Goal: Task Accomplishment & Management: Manage account settings

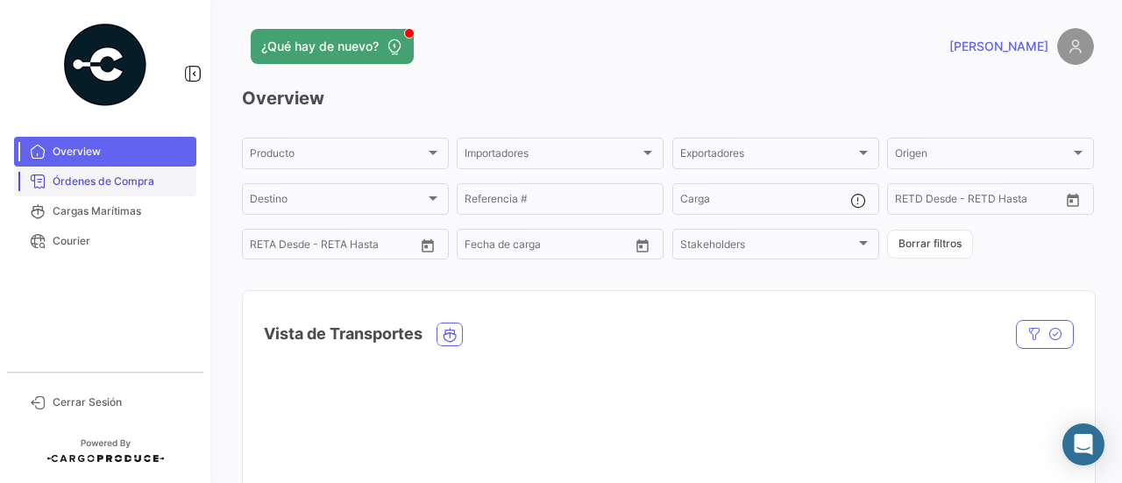
click at [95, 171] on link "Órdenes de Compra" at bounding box center [105, 182] width 182 height 30
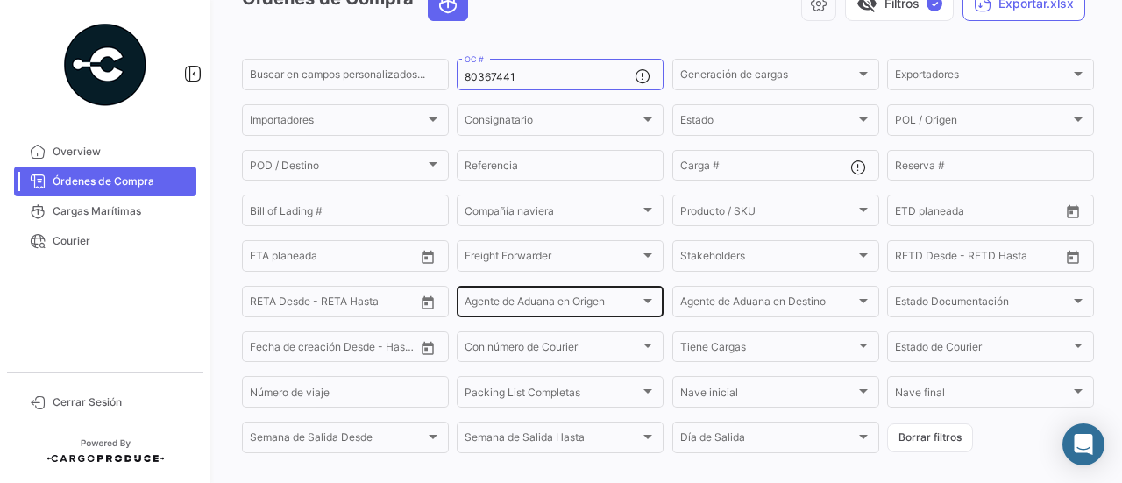
scroll to position [275, 0]
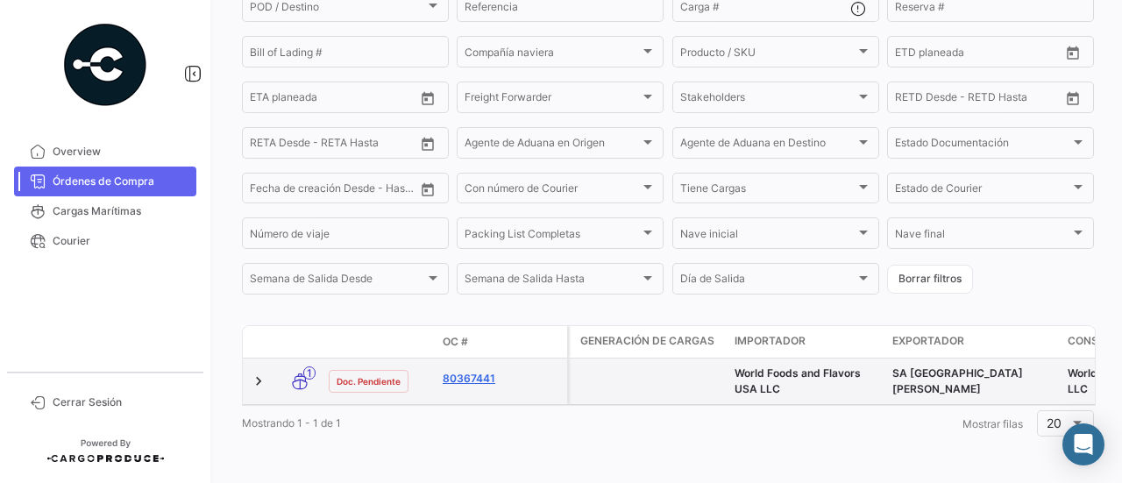
click at [492, 371] on link "80367441" at bounding box center [501, 379] width 117 height 16
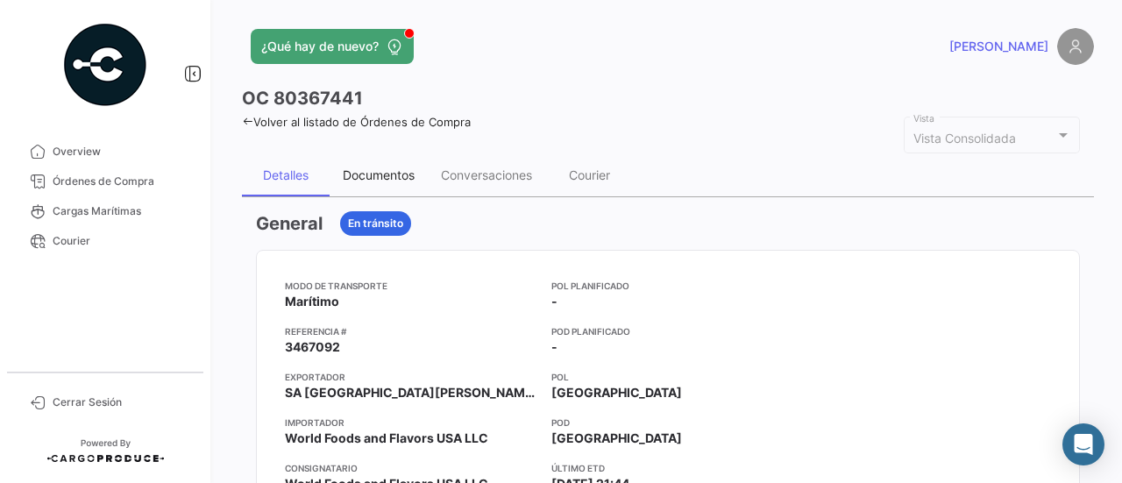
click at [399, 173] on div "Documentos" at bounding box center [379, 174] width 72 height 15
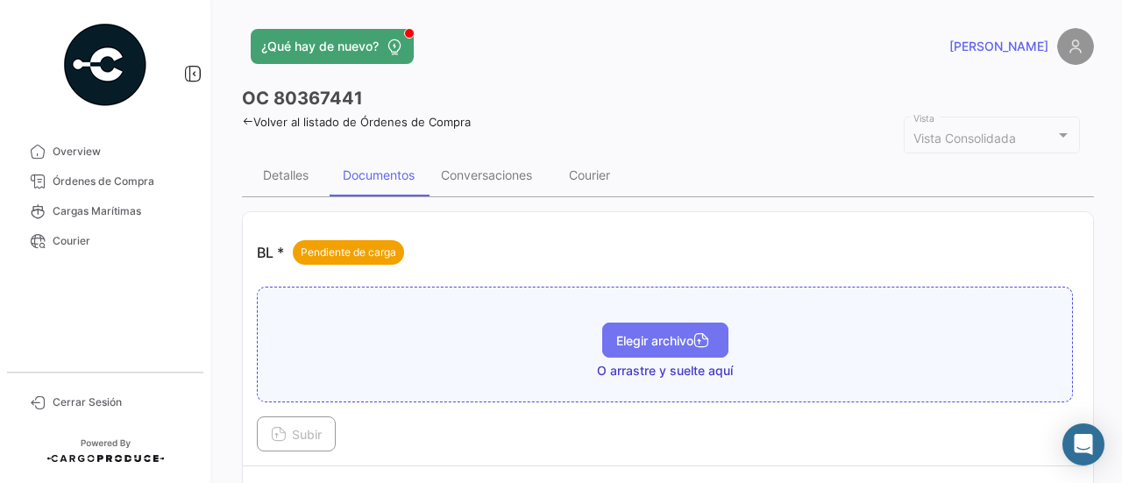
click at [623, 334] on span "Elegir archivo" at bounding box center [665, 340] width 98 height 15
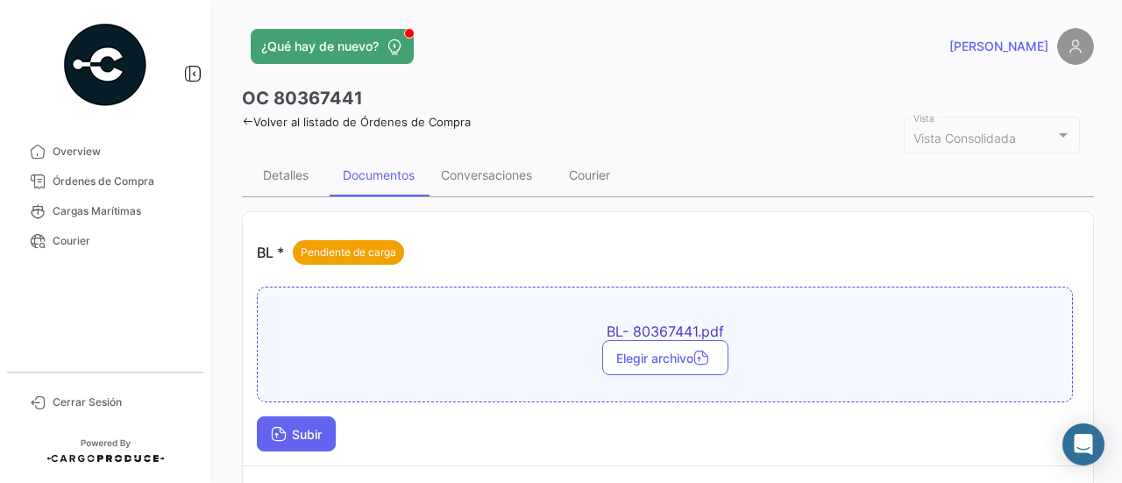
click at [328, 434] on button "Subir" at bounding box center [296, 433] width 79 height 35
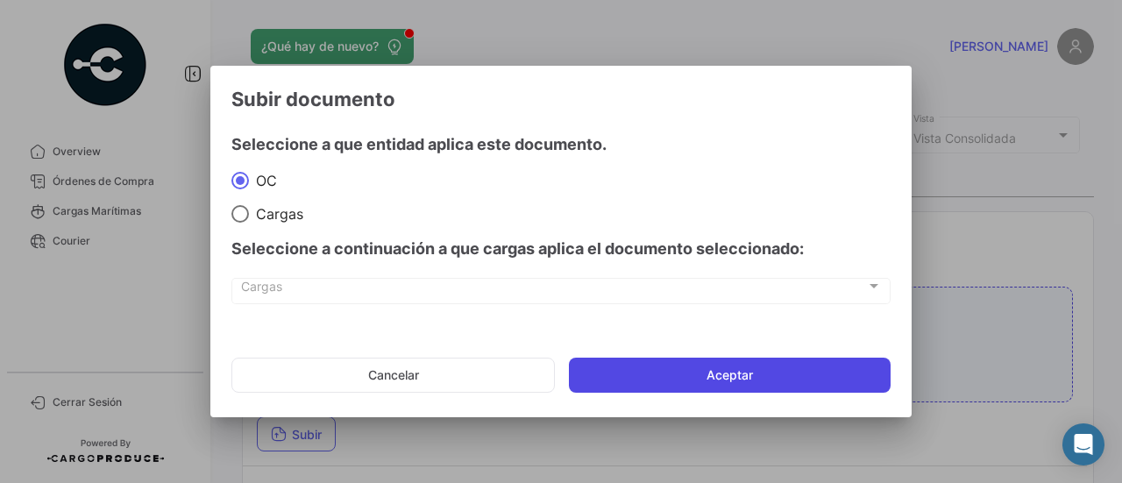
click at [738, 373] on button "Aceptar" at bounding box center [730, 375] width 322 height 35
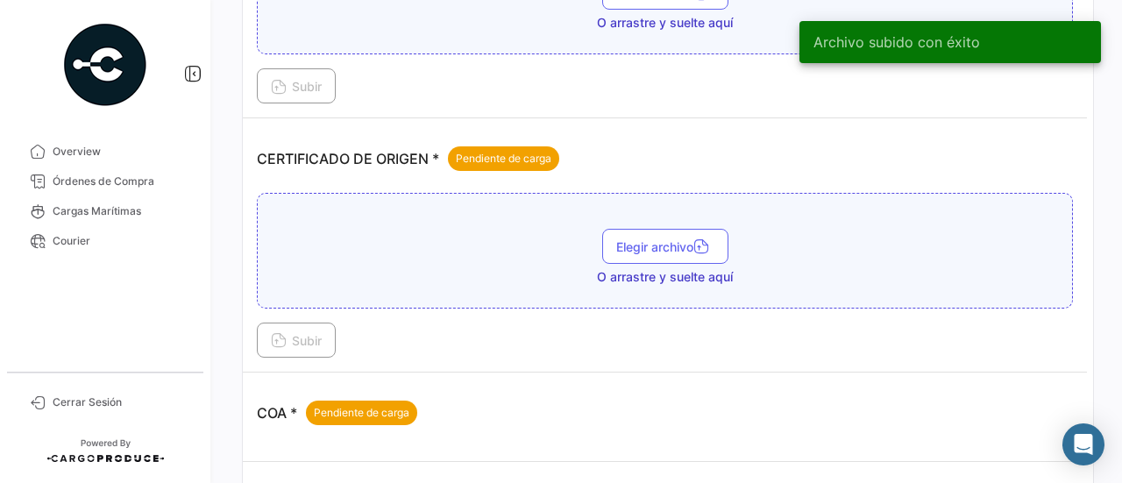
scroll to position [438, 0]
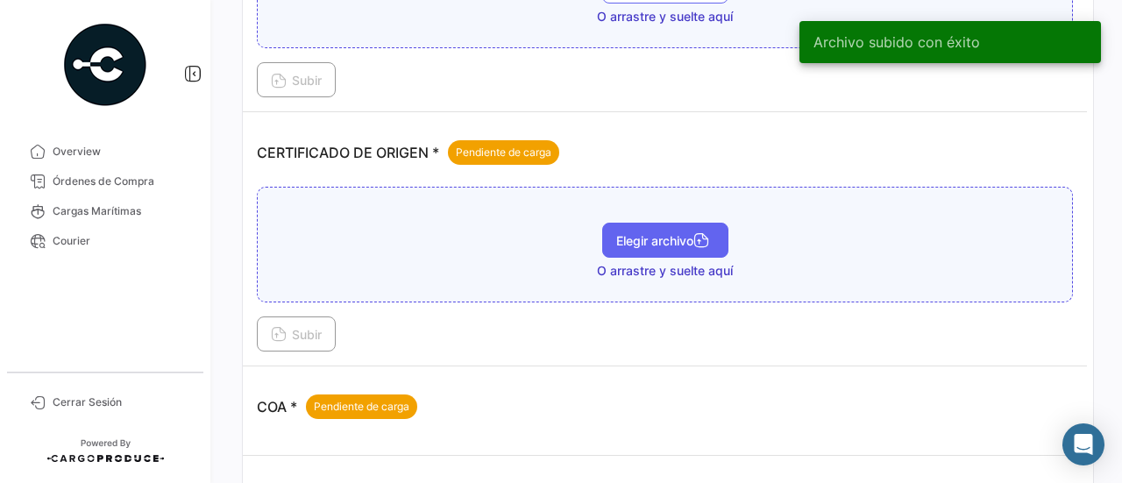
click at [652, 251] on button "Elegir archivo" at bounding box center [665, 240] width 126 height 35
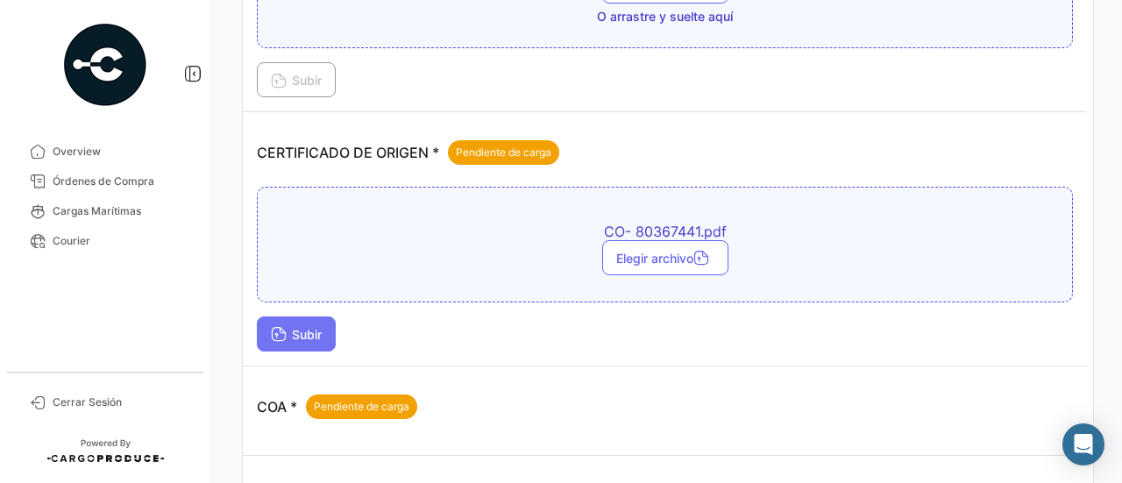
click at [325, 331] on button "Subir" at bounding box center [296, 334] width 79 height 35
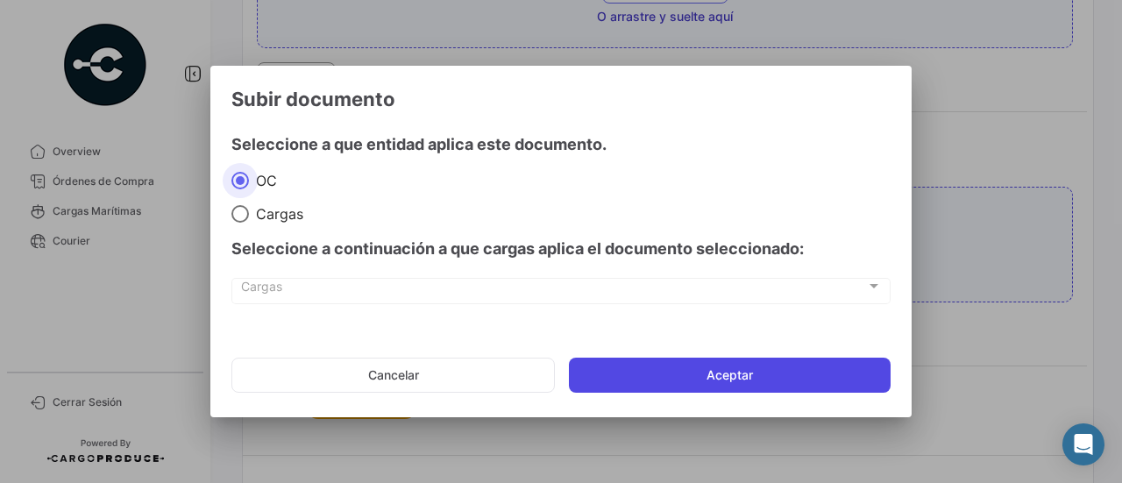
click at [729, 380] on button "Aceptar" at bounding box center [730, 375] width 322 height 35
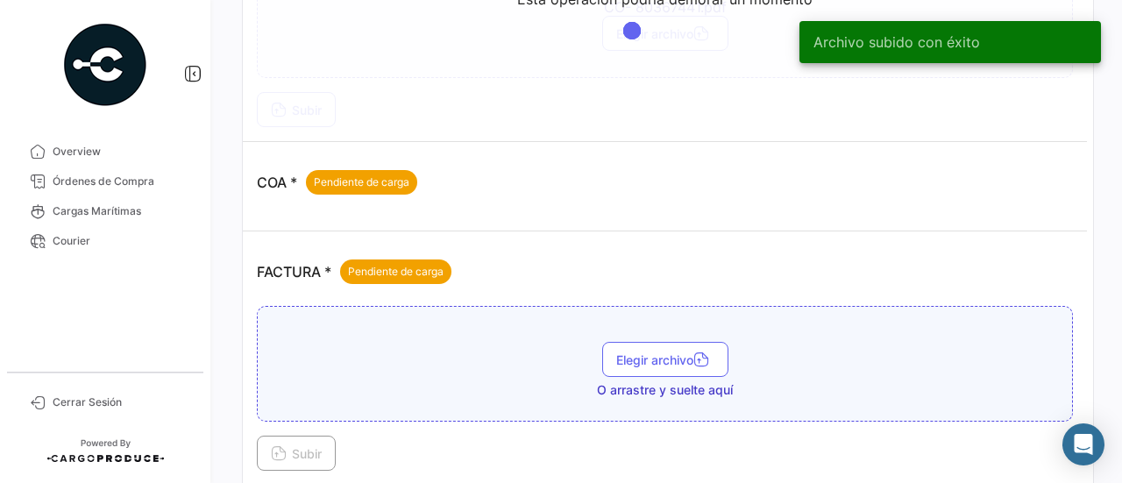
scroll to position [789, 0]
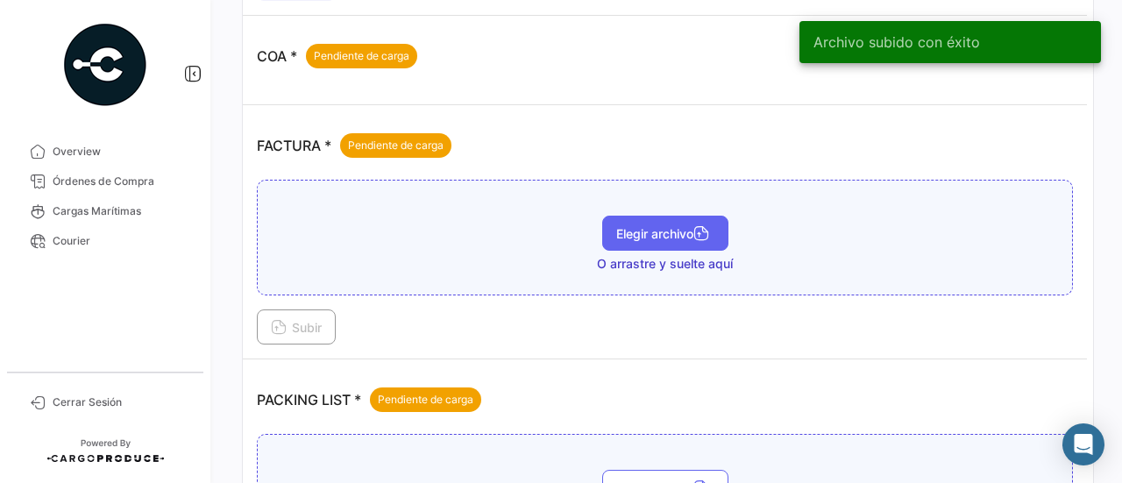
click at [640, 217] on button "Elegir archivo" at bounding box center [665, 233] width 126 height 35
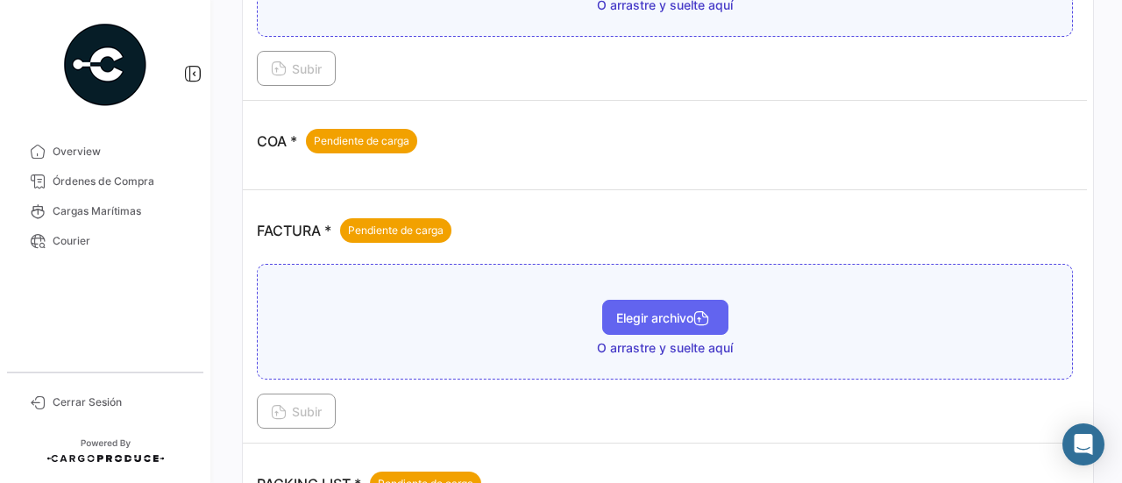
click at [706, 312] on icon "button" at bounding box center [702, 320] width 16 height 16
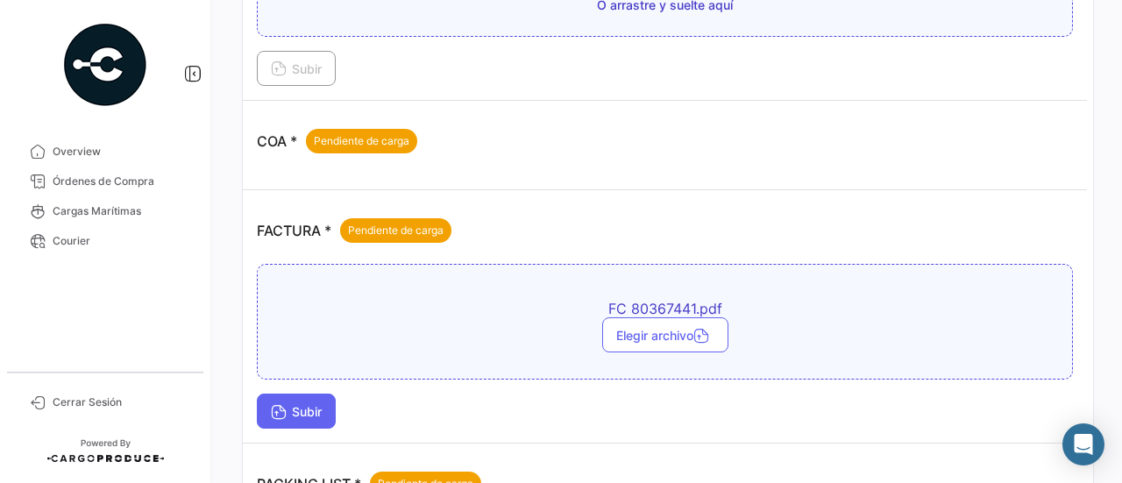
click at [277, 406] on icon at bounding box center [279, 414] width 16 height 16
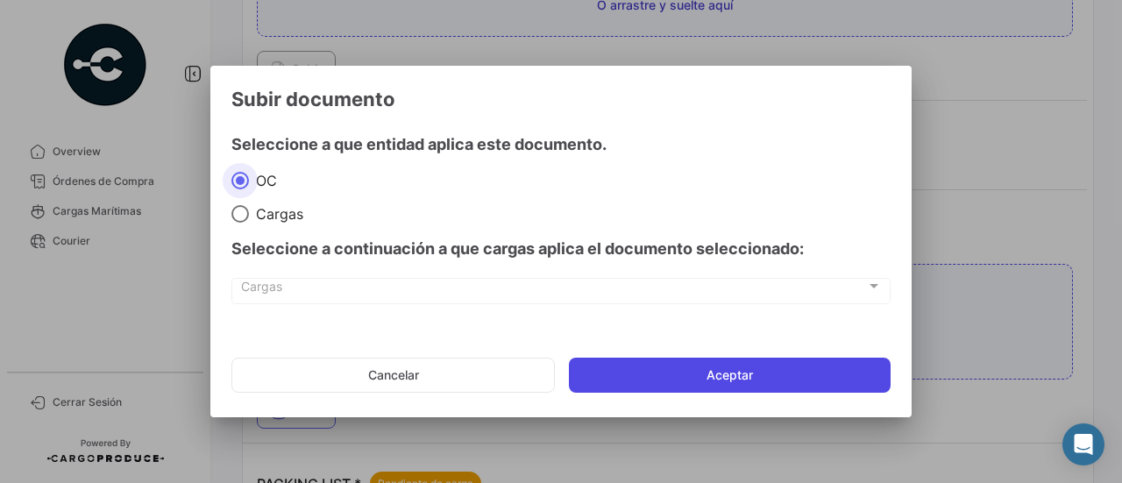
click at [728, 381] on button "Aceptar" at bounding box center [730, 375] width 322 height 35
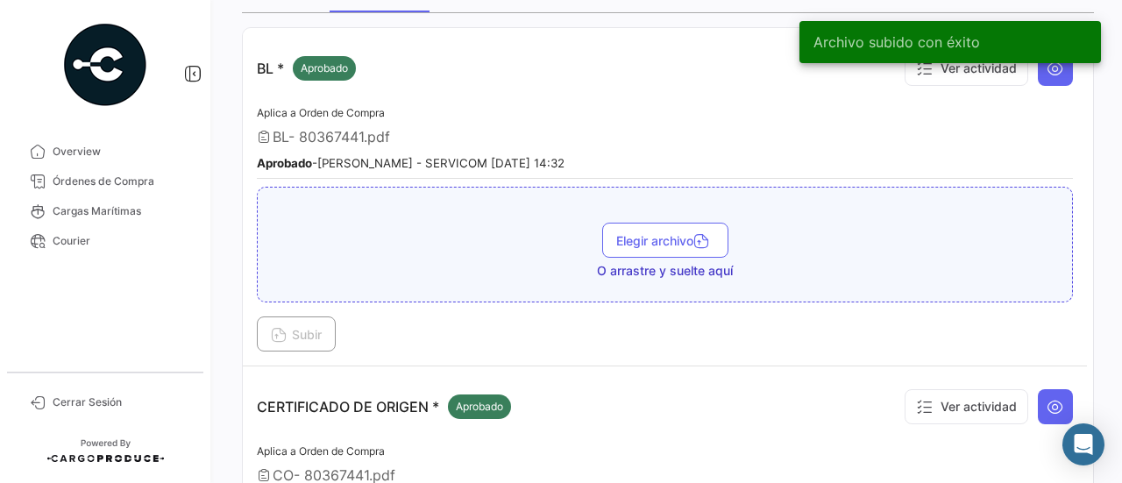
scroll to position [0, 0]
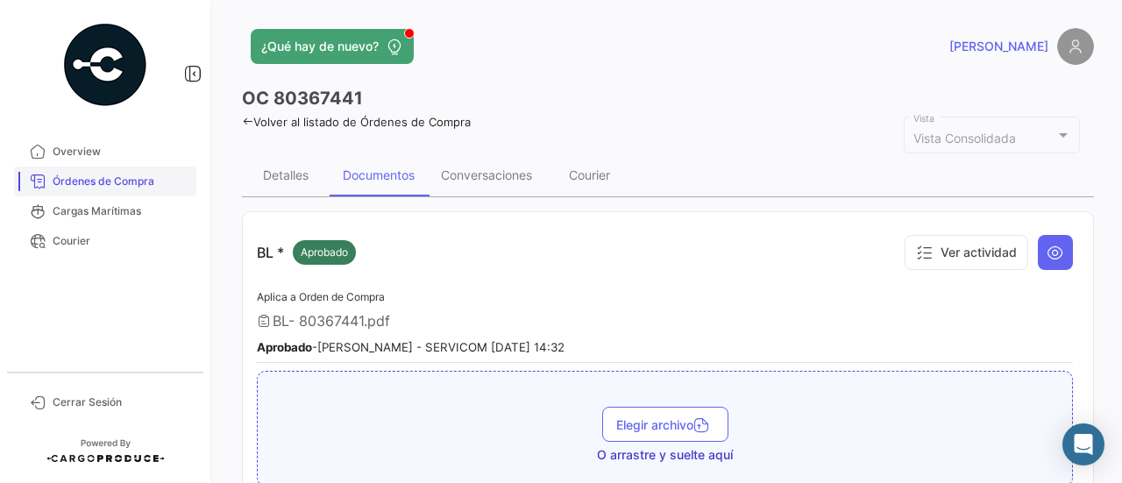
click at [53, 176] on span "Órdenes de Compra" at bounding box center [121, 182] width 137 height 16
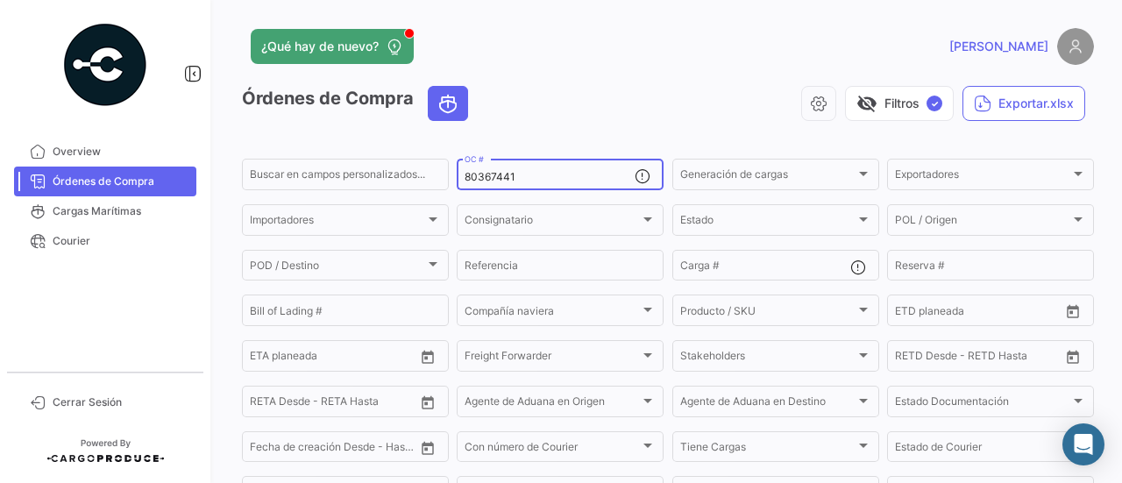
drag, startPoint x: 544, startPoint y: 171, endPoint x: 458, endPoint y: 171, distance: 85.9
click at [465, 171] on input "80367441" at bounding box center [550, 177] width 170 height 12
paste input "9473"
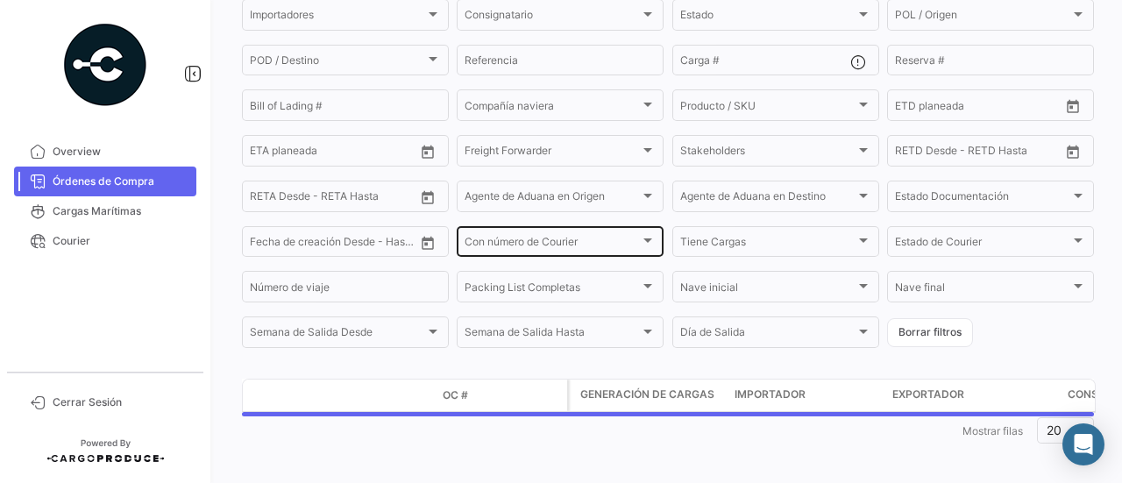
scroll to position [216, 0]
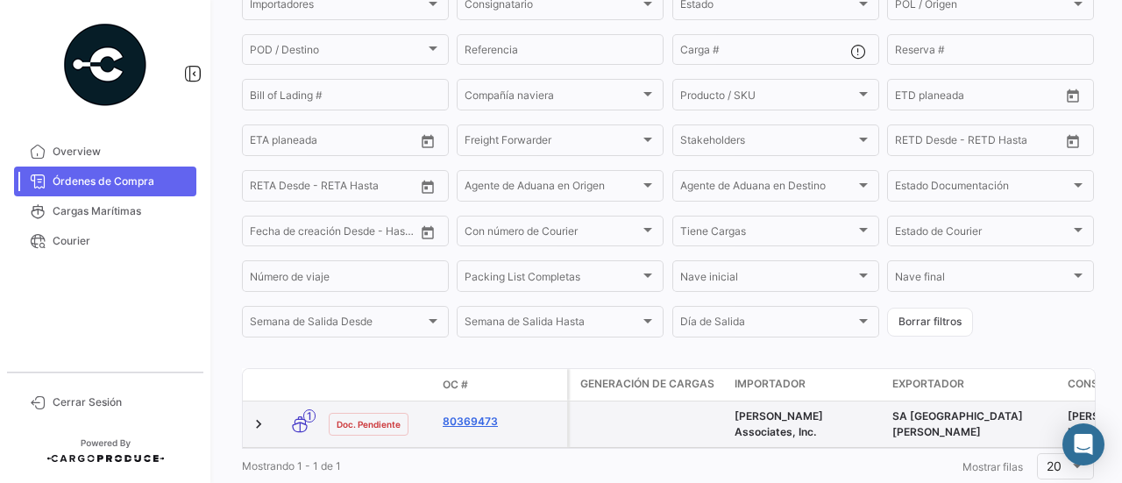
type input "80369473"
click at [475, 422] on link "80369473" at bounding box center [501, 422] width 117 height 16
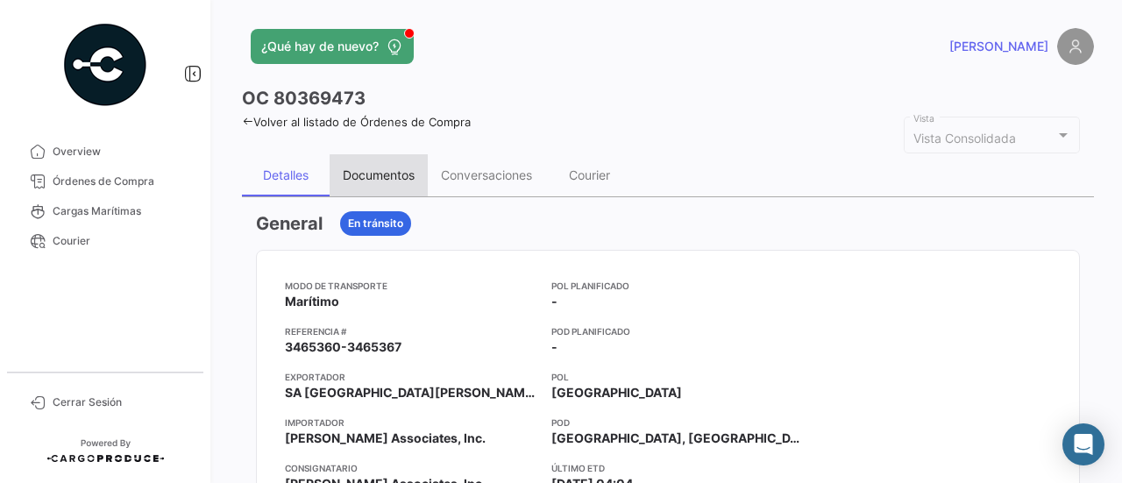
click at [396, 187] on div "Documentos" at bounding box center [379, 175] width 98 height 42
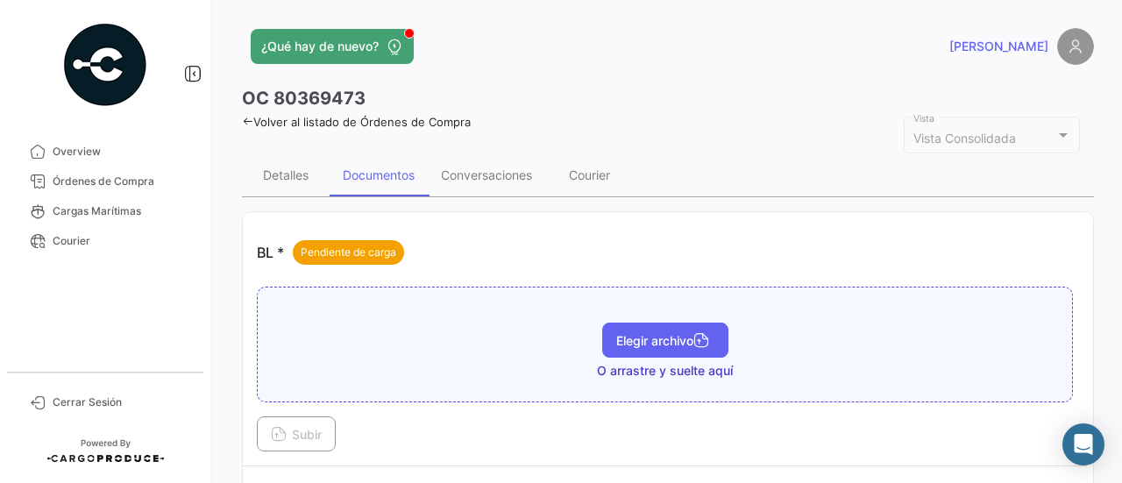
click at [607, 342] on button "Elegir archivo" at bounding box center [665, 340] width 126 height 35
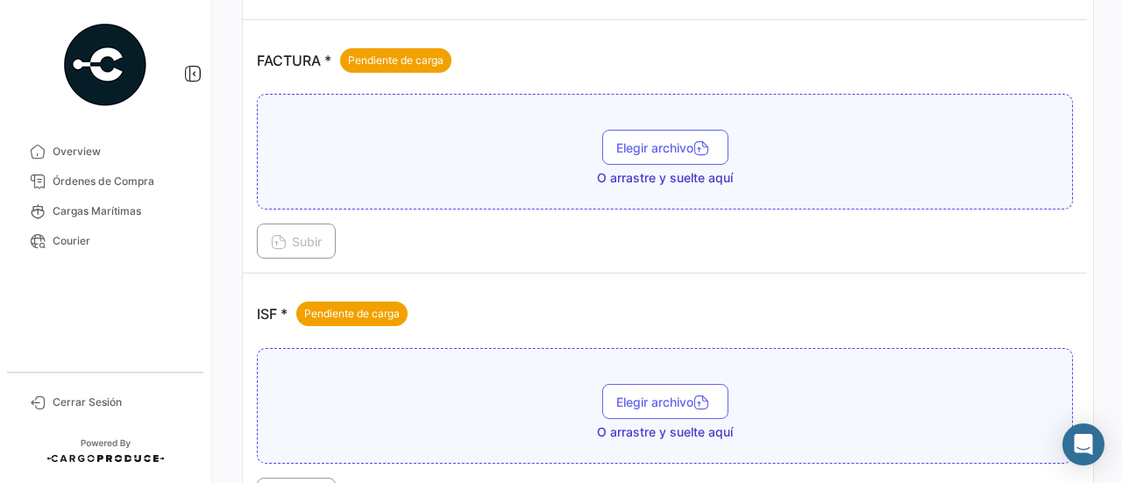
scroll to position [752, 0]
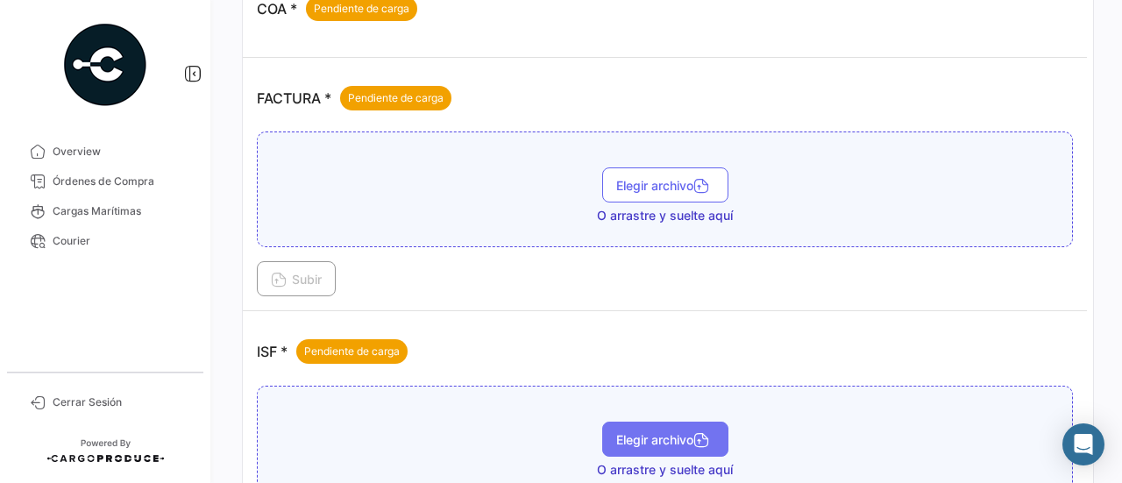
click at [677, 432] on span "Elegir archivo" at bounding box center [665, 439] width 98 height 15
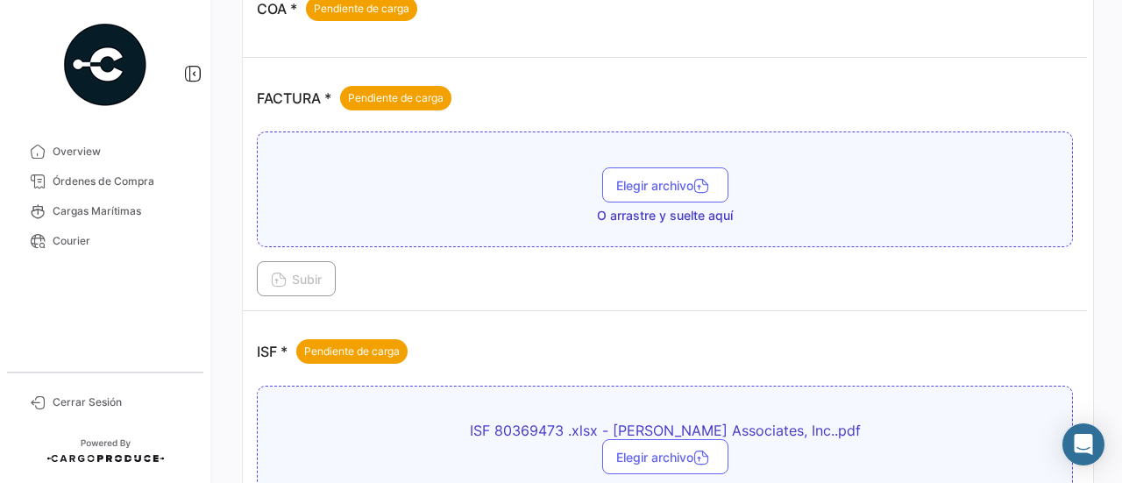
scroll to position [928, 0]
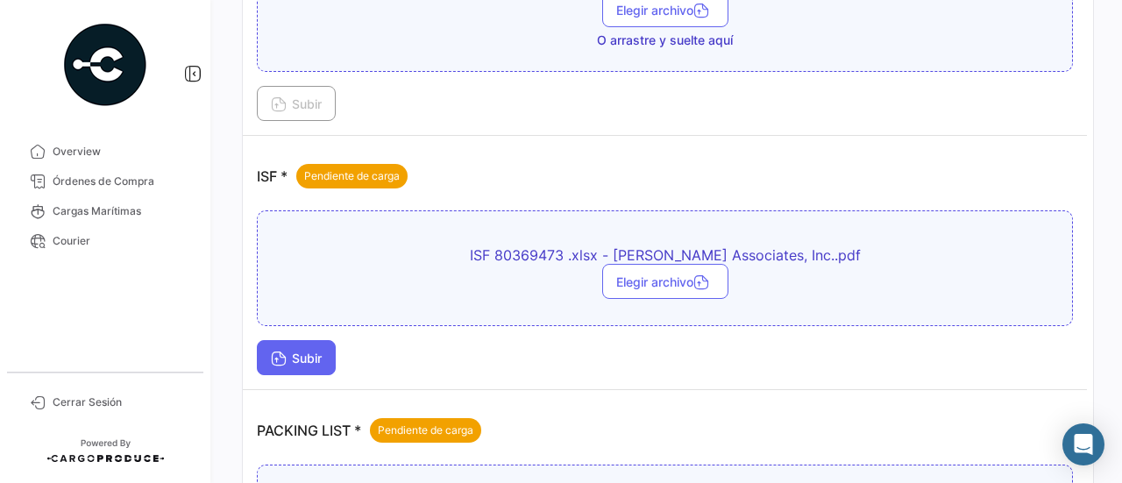
click at [299, 341] on button "Subir" at bounding box center [296, 357] width 79 height 35
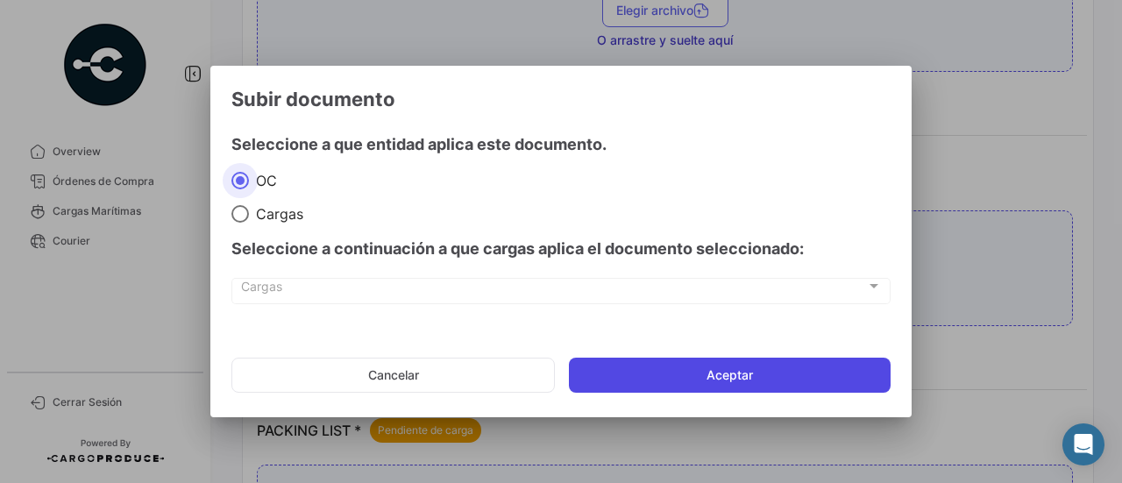
click at [670, 374] on button "Aceptar" at bounding box center [730, 375] width 322 height 35
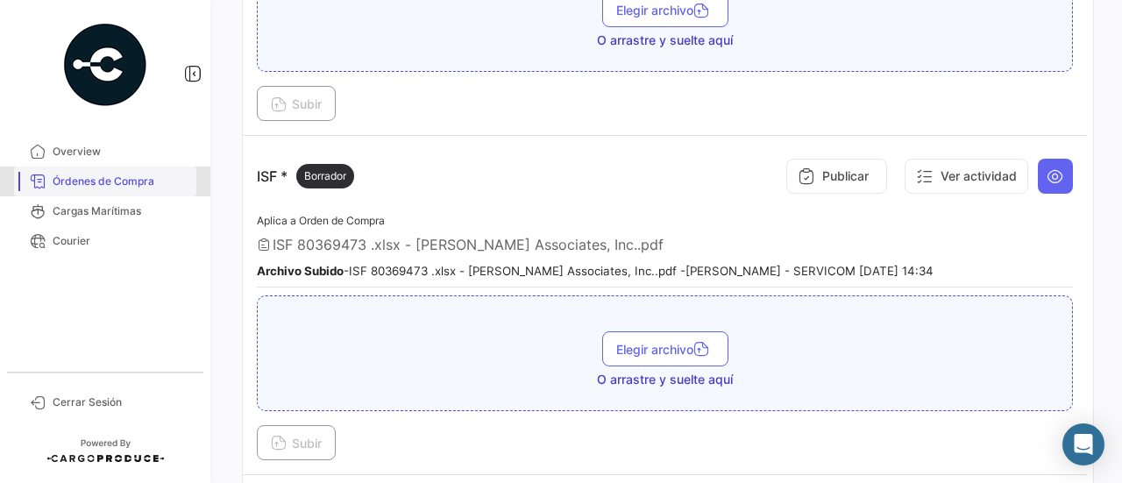
click at [82, 187] on span "Órdenes de Compra" at bounding box center [121, 182] width 137 height 16
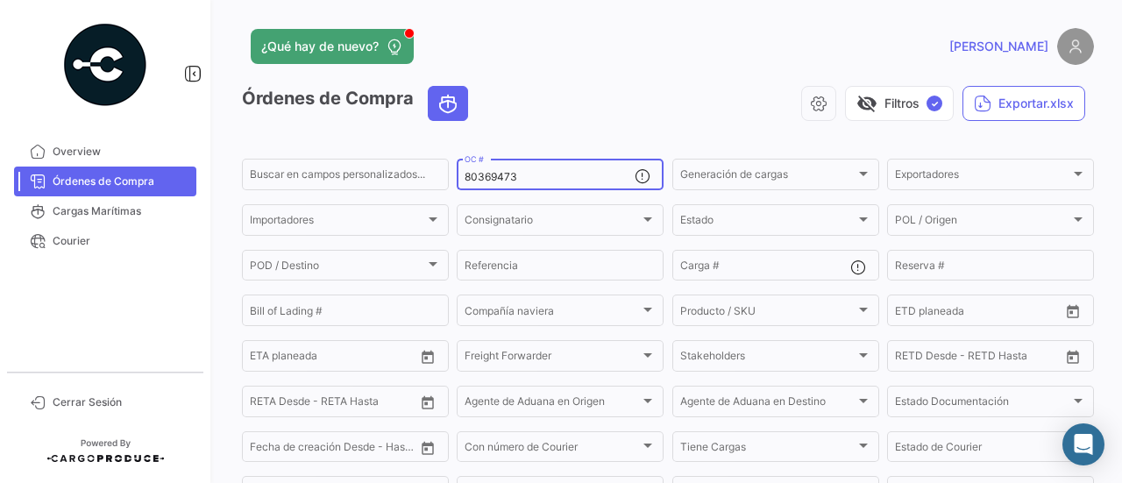
drag, startPoint x: 530, startPoint y: 176, endPoint x: 458, endPoint y: 182, distance: 72.2
click at [461, 181] on div "80369473 OC #" at bounding box center [560, 173] width 207 height 34
paste input "5"
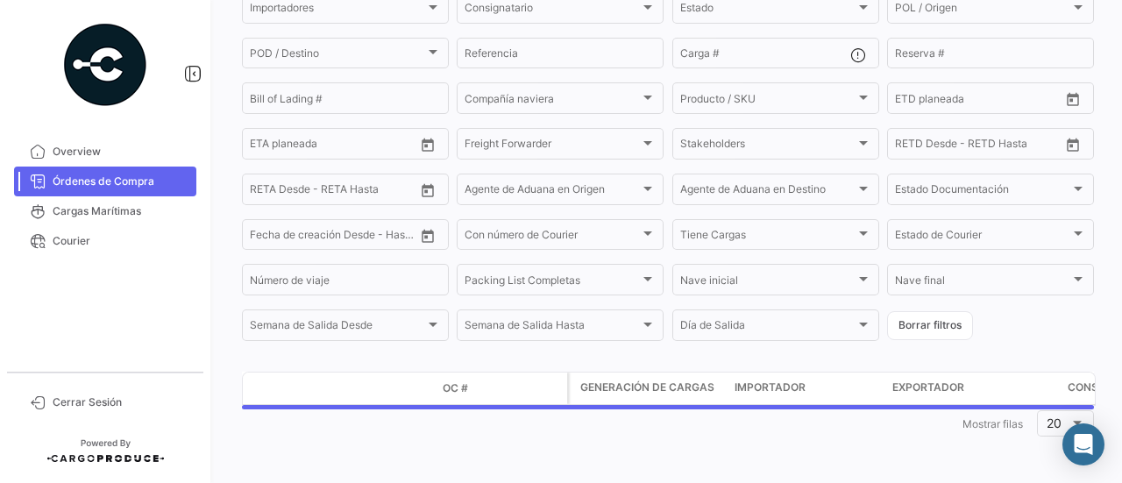
scroll to position [216, 0]
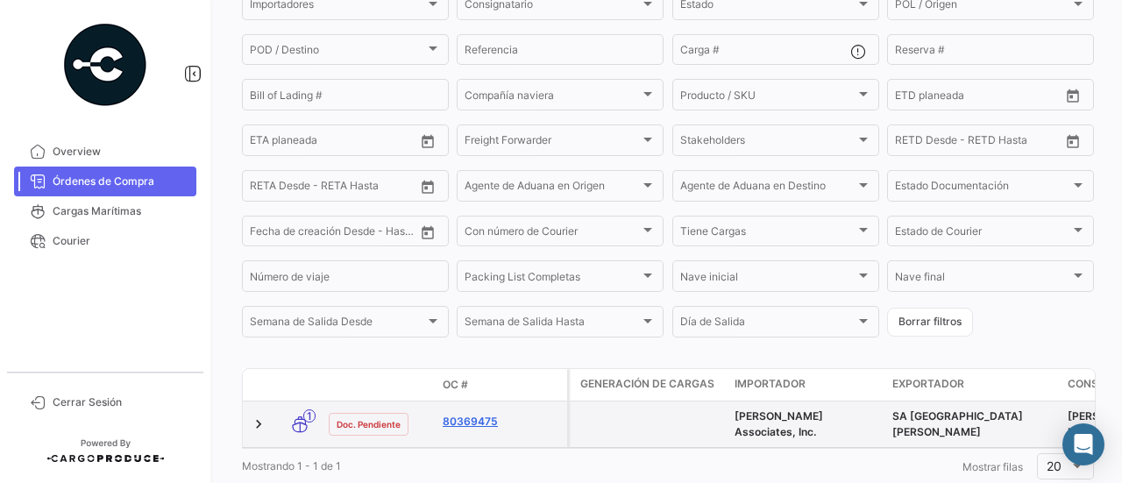
type input "80369475"
click at [473, 426] on link "80369475" at bounding box center [501, 422] width 117 height 16
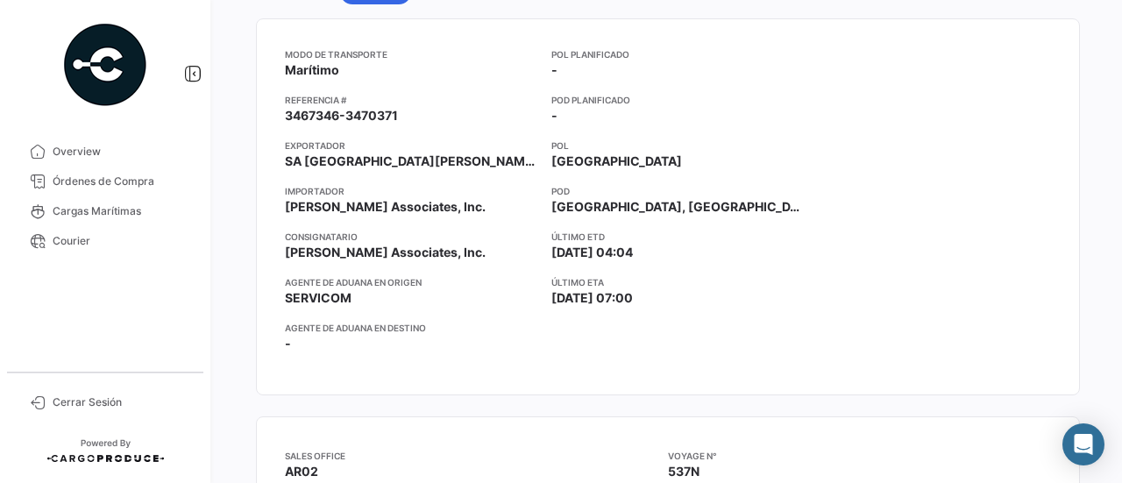
scroll to position [88, 0]
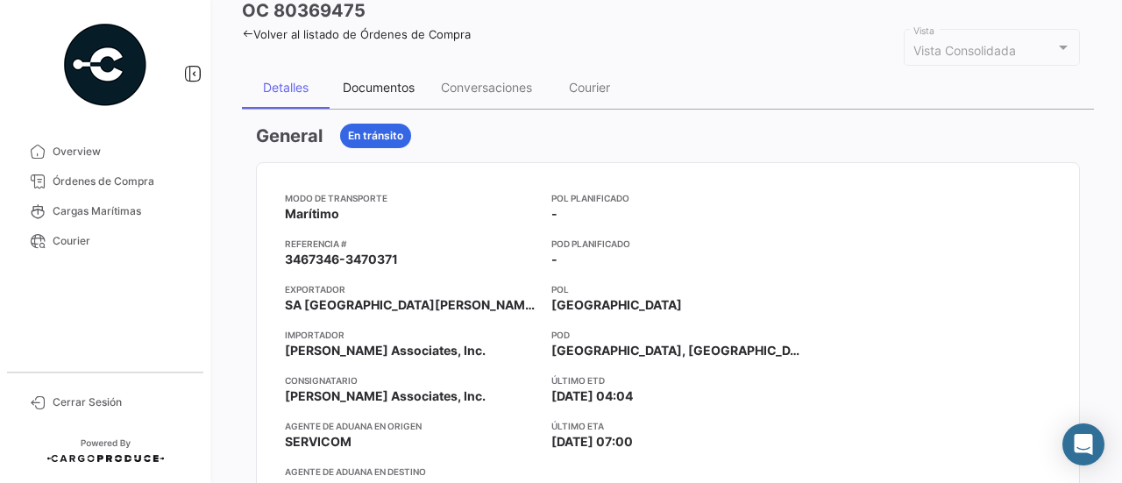
click at [369, 69] on div "Documentos" at bounding box center [379, 88] width 98 height 42
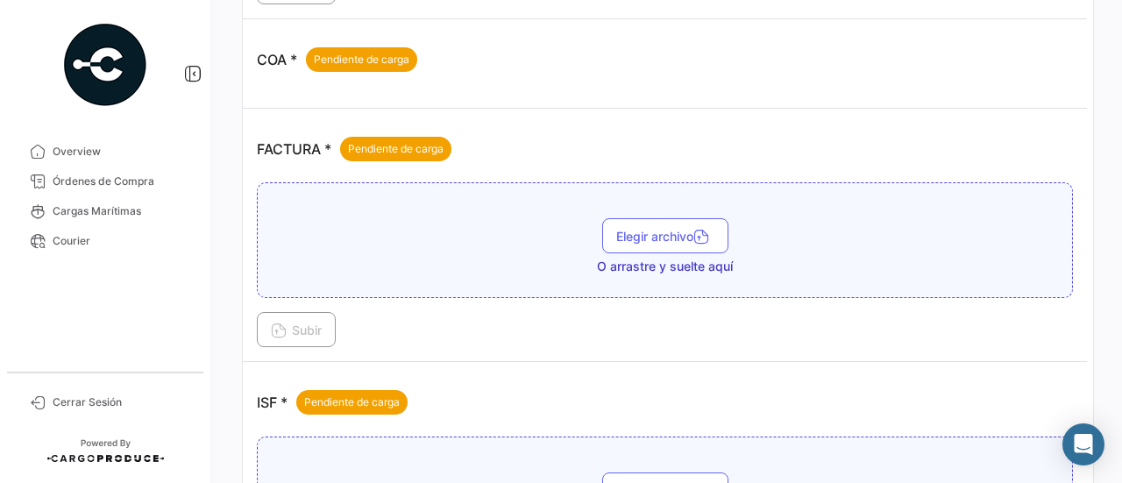
scroll to position [964, 0]
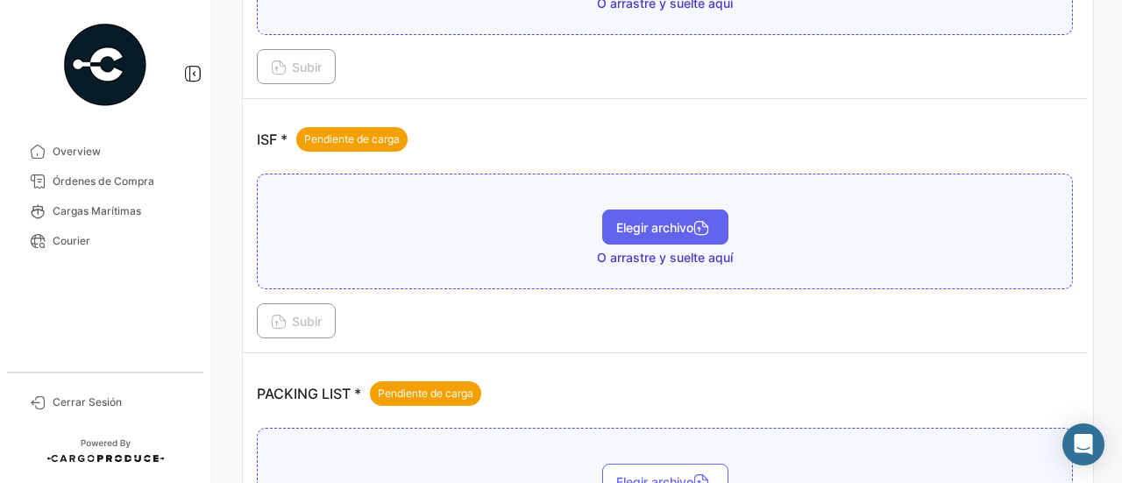
click at [654, 234] on button "Elegir archivo" at bounding box center [665, 227] width 126 height 35
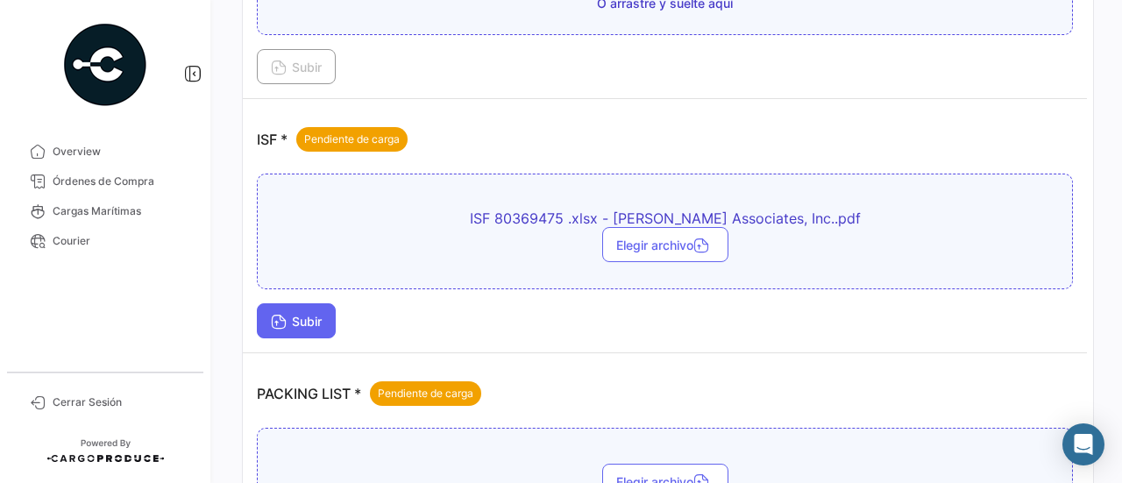
click at [305, 325] on button "Subir" at bounding box center [296, 320] width 79 height 35
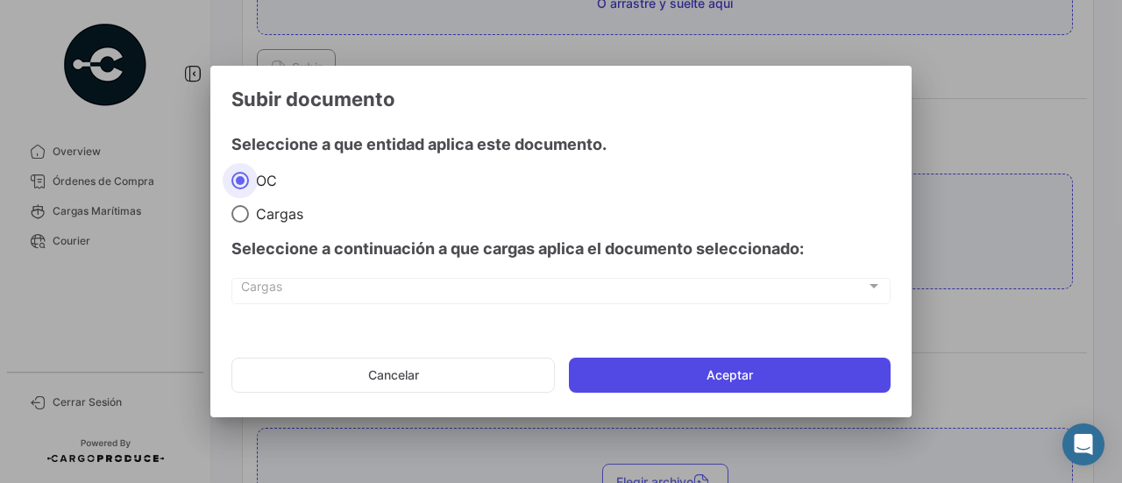
click at [736, 359] on button "Aceptar" at bounding box center [730, 375] width 322 height 35
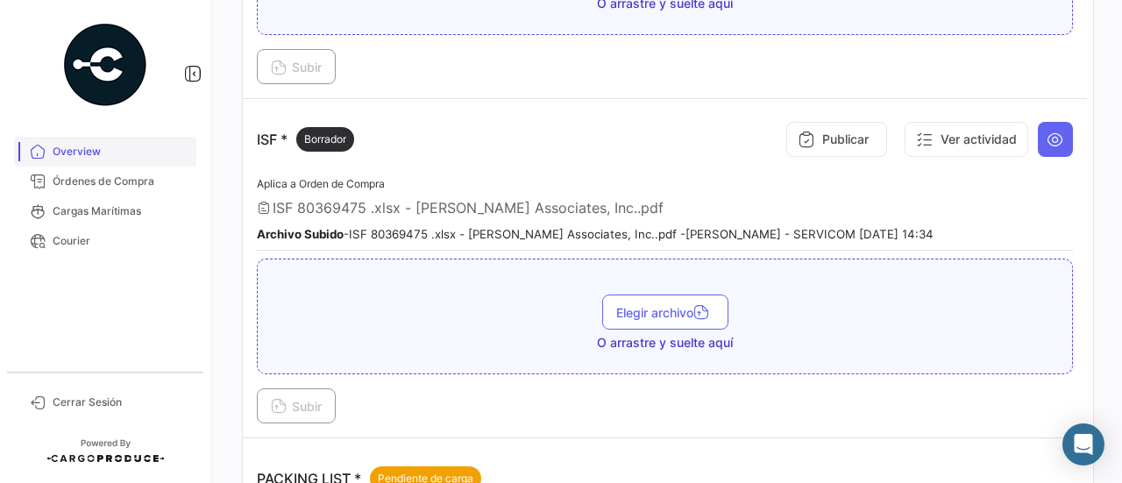
click at [133, 162] on link "Overview" at bounding box center [105, 152] width 182 height 30
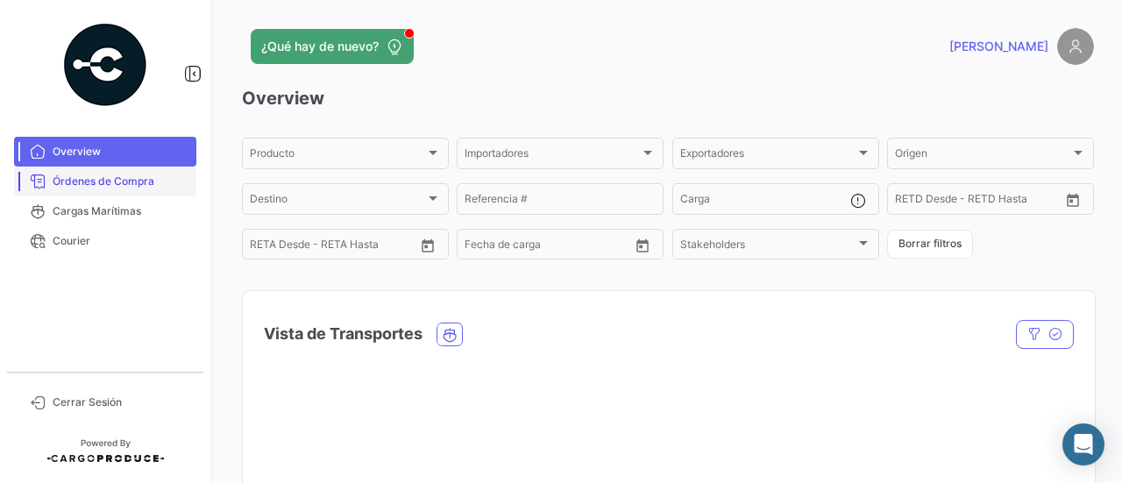
click at [139, 174] on span "Órdenes de Compra" at bounding box center [121, 182] width 137 height 16
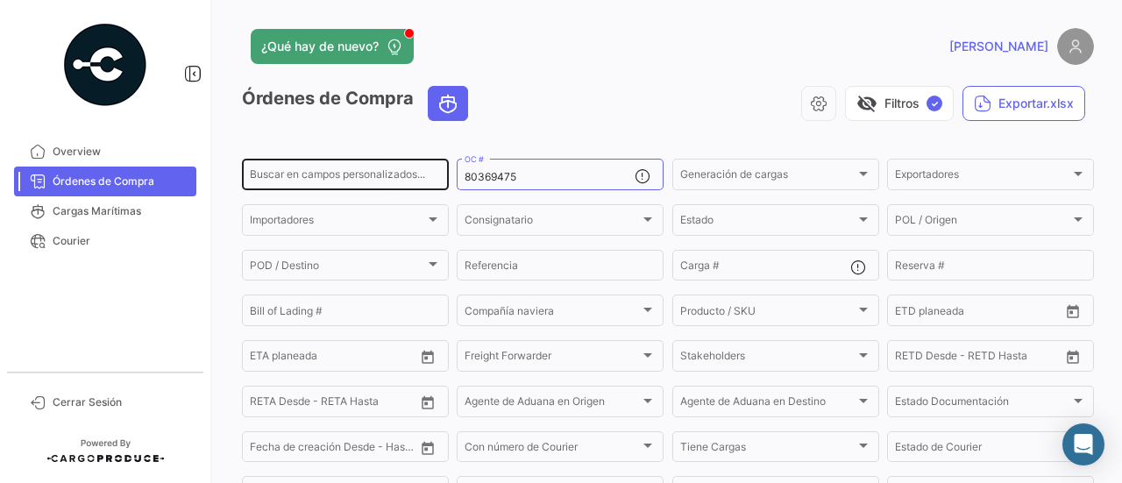
drag, startPoint x: 519, startPoint y: 186, endPoint x: 395, endPoint y: 186, distance: 124.5
click at [0, 0] on div "Buscar en campos personalizados... 80369475 OC # Generación de cargas Generació…" at bounding box center [0, 0] width 0 height 0
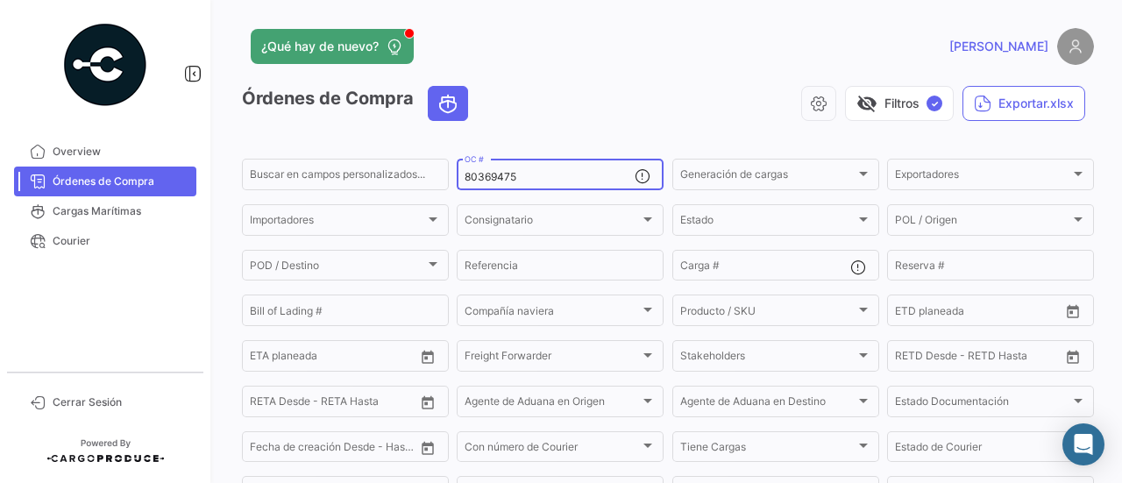
click at [546, 180] on input "80369475" at bounding box center [550, 177] width 170 height 12
paste input "70189"
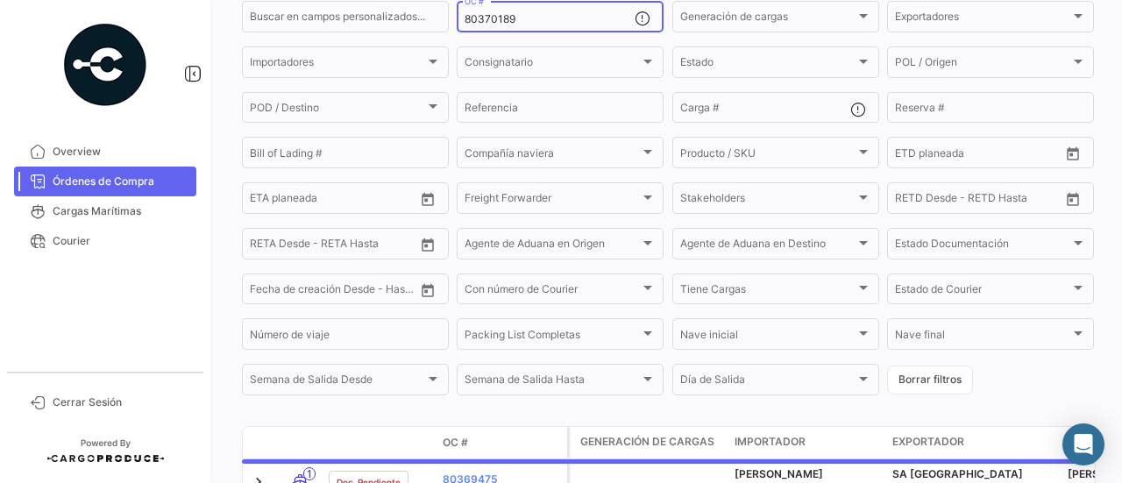
scroll to position [268, 0]
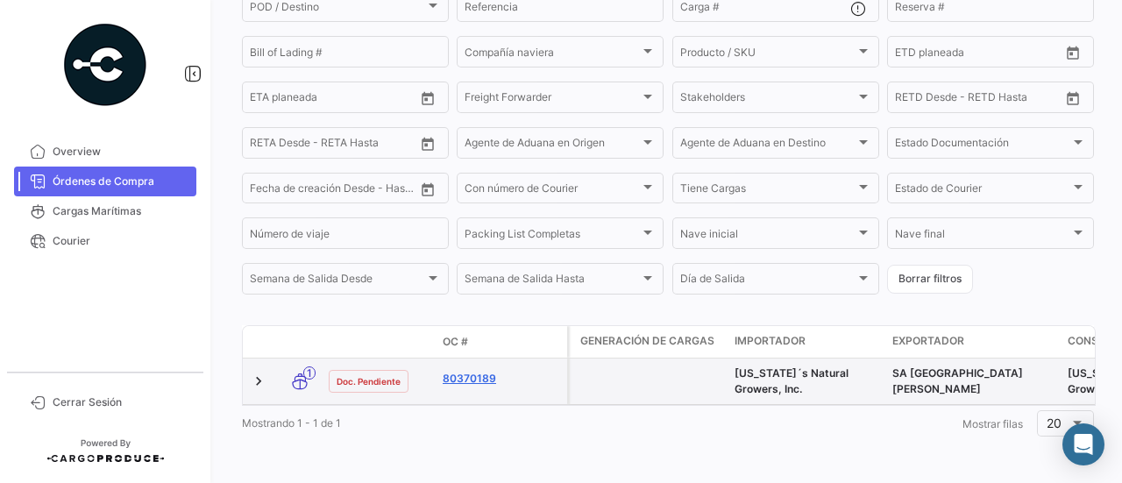
type input "80370189"
click at [464, 371] on link "80370189" at bounding box center [501, 379] width 117 height 16
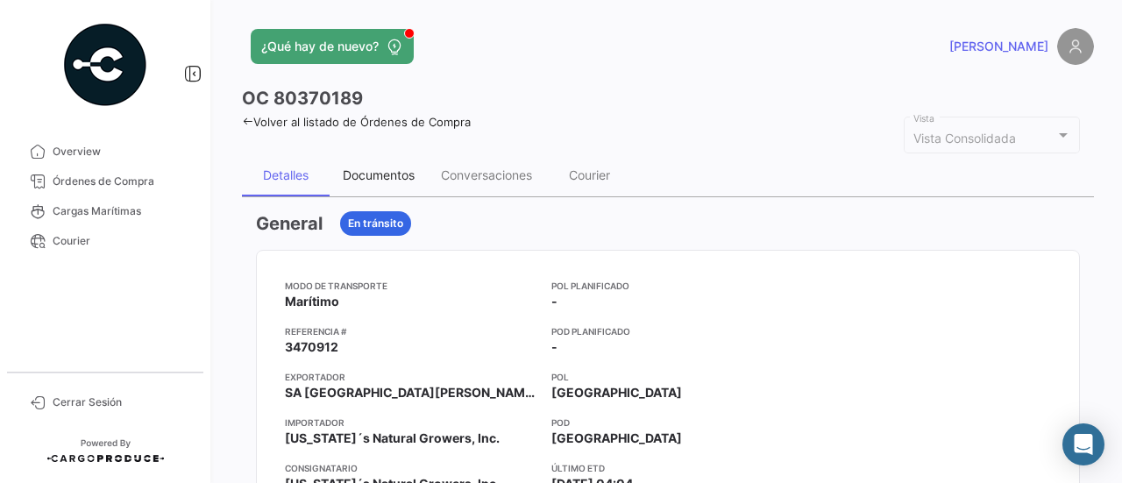
click at [385, 172] on div "Documentos" at bounding box center [379, 174] width 72 height 15
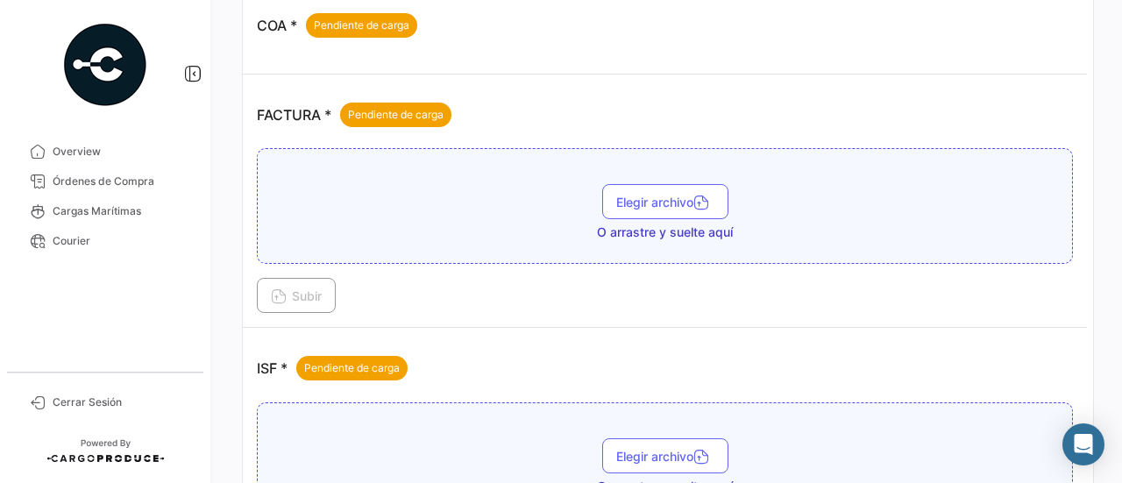
scroll to position [877, 0]
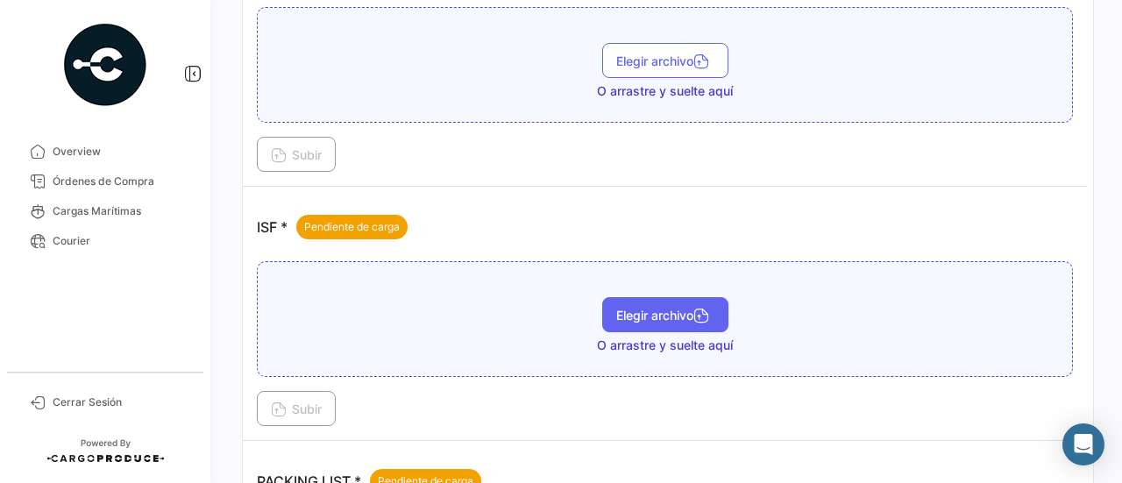
click at [687, 320] on button "Elegir archivo" at bounding box center [665, 314] width 126 height 35
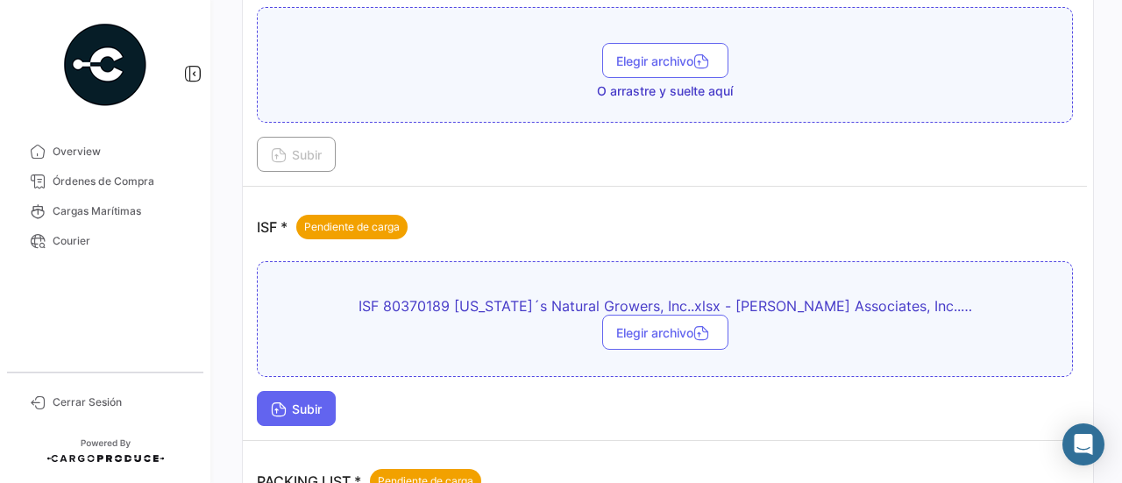
click at [260, 408] on button "Subir" at bounding box center [296, 408] width 79 height 35
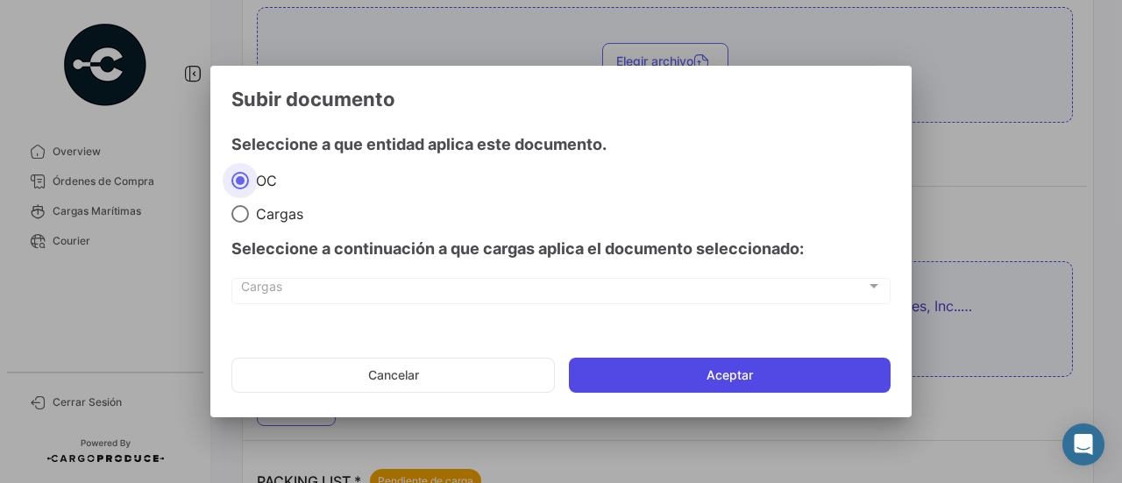
click at [637, 364] on button "Aceptar" at bounding box center [730, 375] width 322 height 35
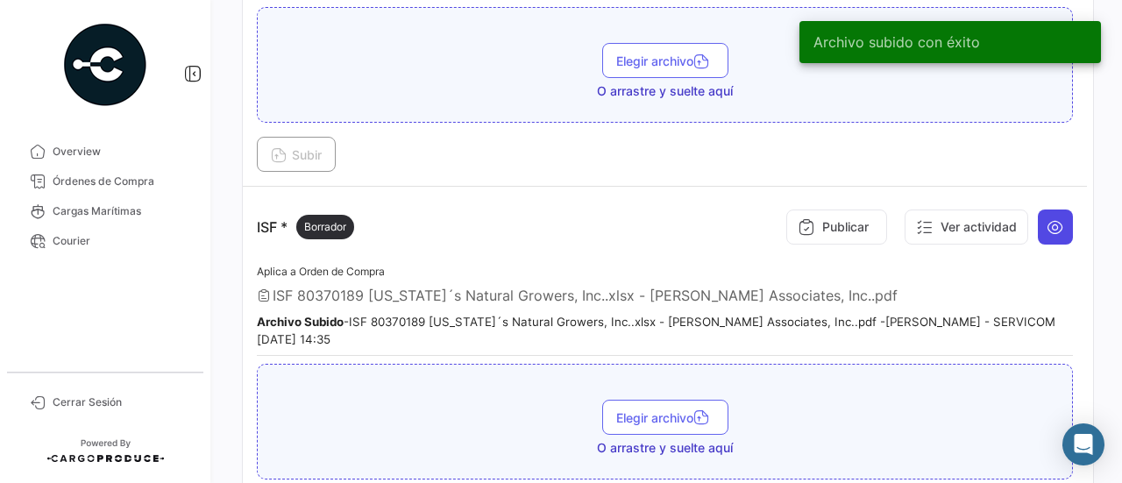
click at [1046, 231] on button at bounding box center [1055, 227] width 35 height 35
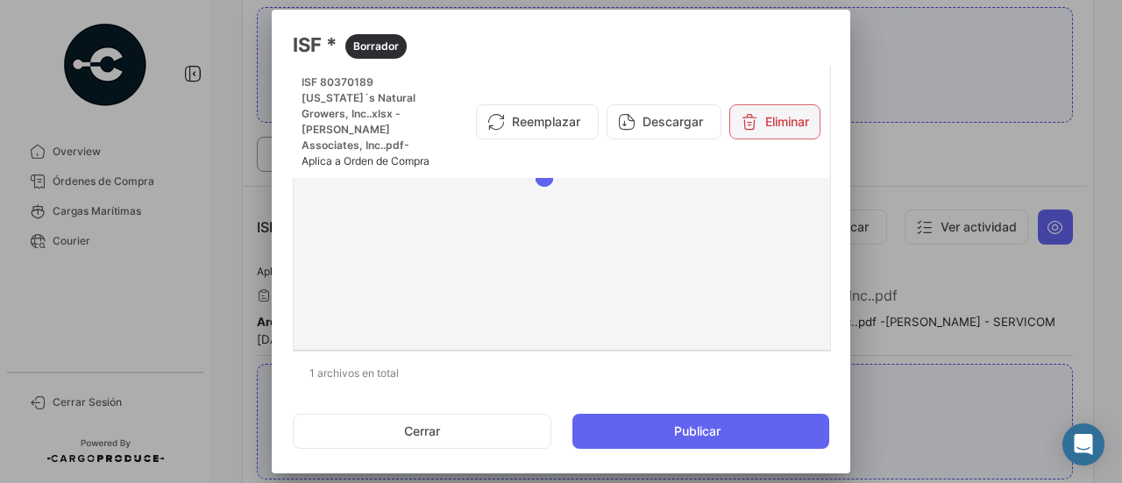
click at [751, 132] on button "Eliminar" at bounding box center [774, 121] width 91 height 35
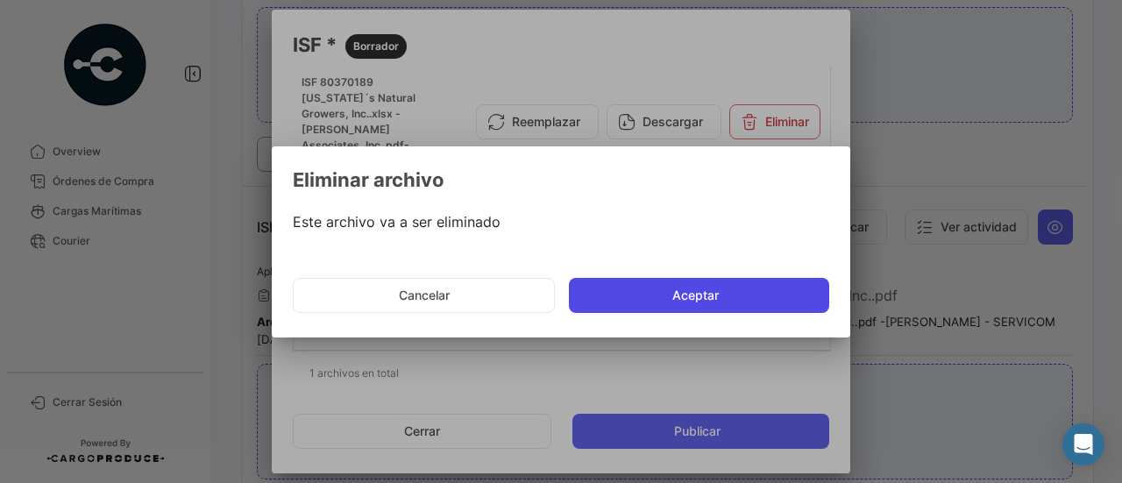
click at [708, 281] on button "Aceptar" at bounding box center [699, 295] width 260 height 35
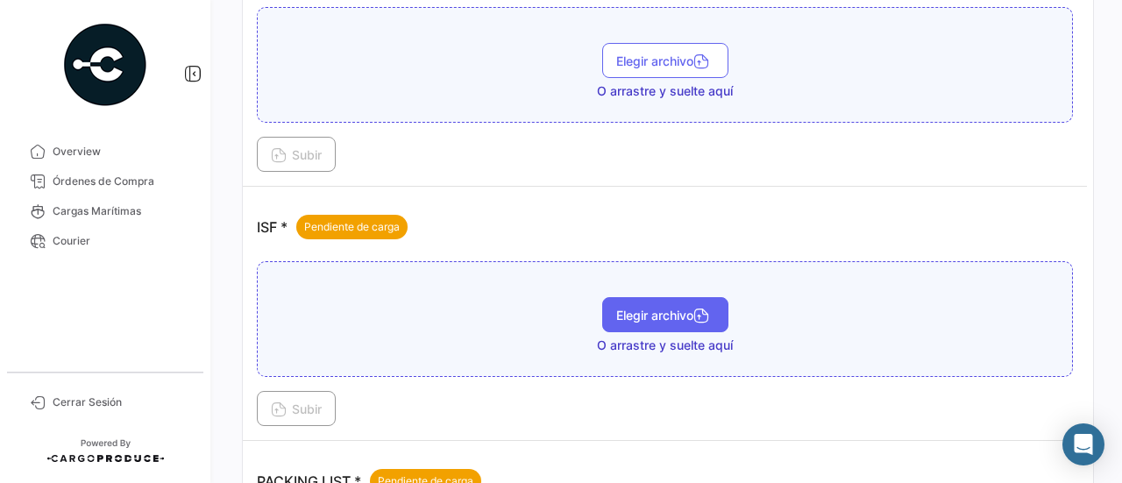
click at [621, 308] on span "Elegir archivo" at bounding box center [665, 315] width 98 height 15
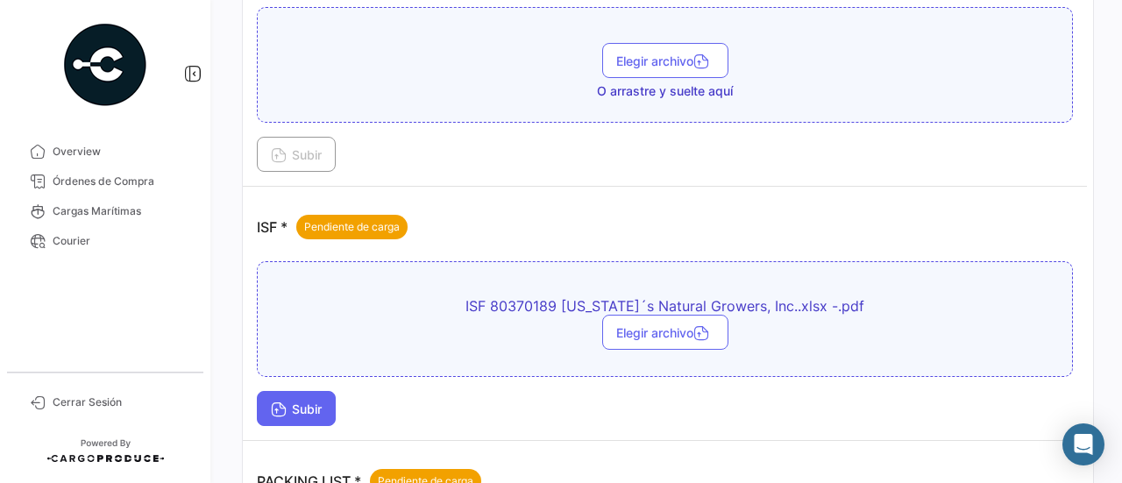
click at [291, 392] on button "Subir" at bounding box center [296, 408] width 79 height 35
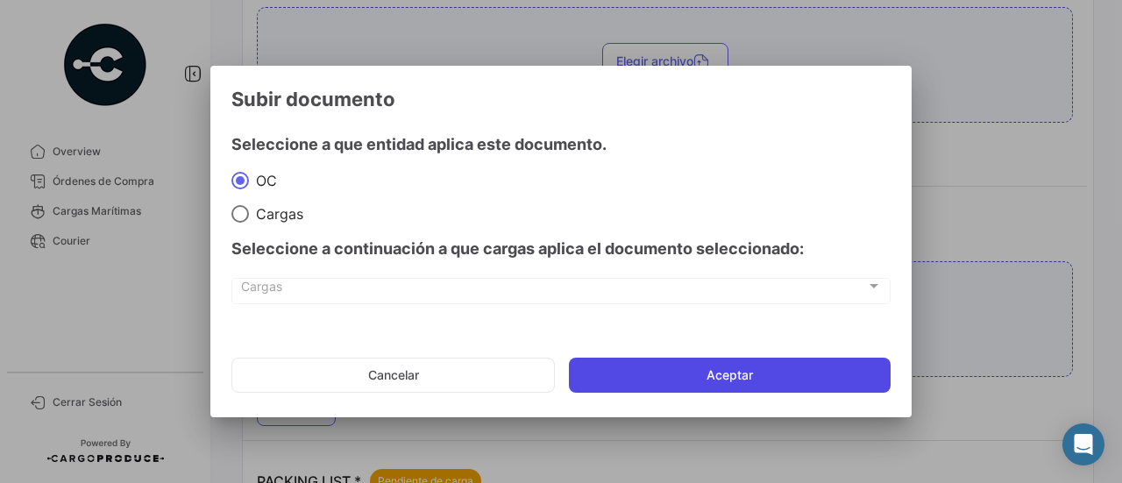
click at [699, 366] on button "Aceptar" at bounding box center [730, 375] width 322 height 35
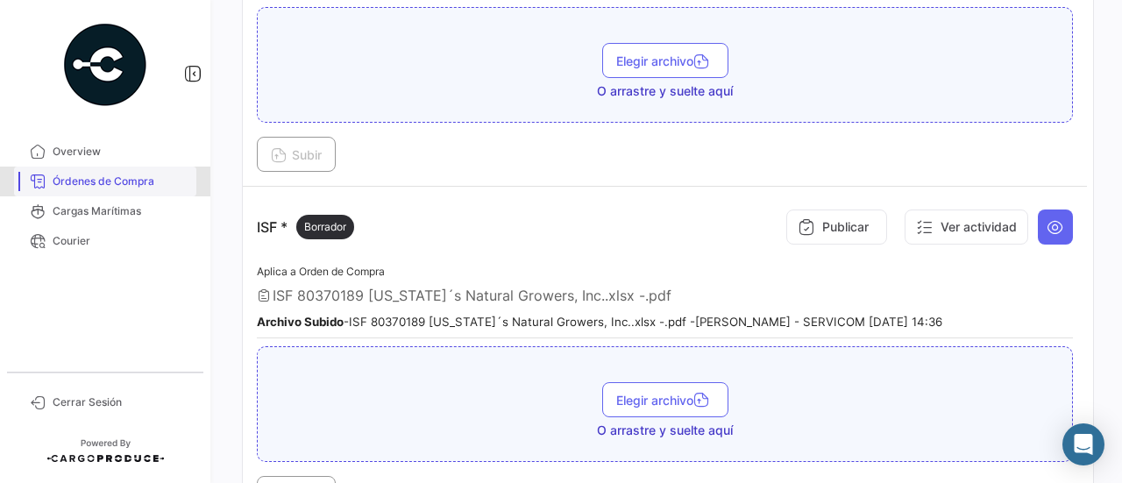
drag, startPoint x: 114, startPoint y: 179, endPoint x: 175, endPoint y: 169, distance: 62.1
click at [114, 179] on span "Órdenes de Compra" at bounding box center [121, 182] width 137 height 16
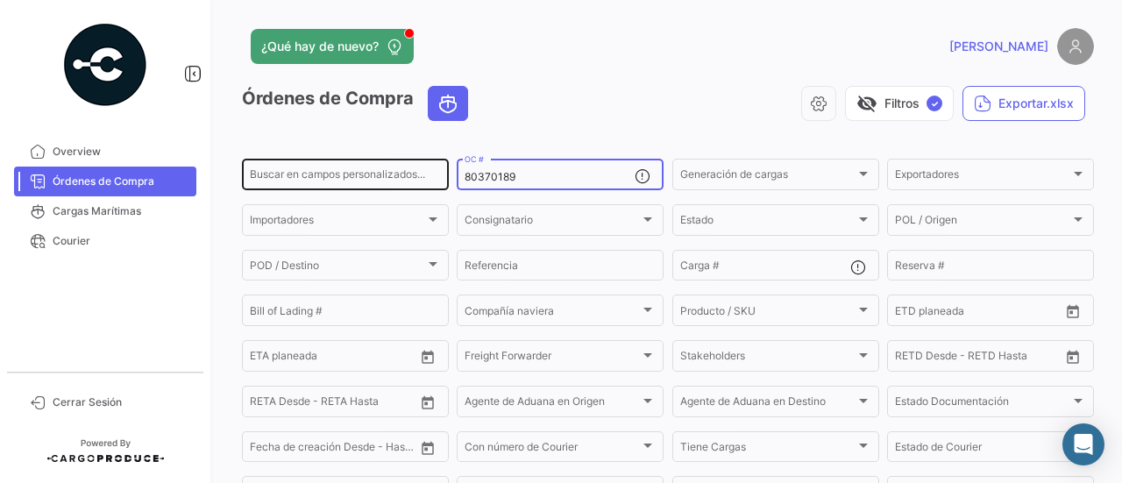
drag, startPoint x: 540, startPoint y: 174, endPoint x: 405, endPoint y: 172, distance: 135.0
click at [0, 0] on div "Buscar en campos personalizados... 80370189 OC # Generación de cargas Generació…" at bounding box center [0, 0] width 0 height 0
paste input "90"
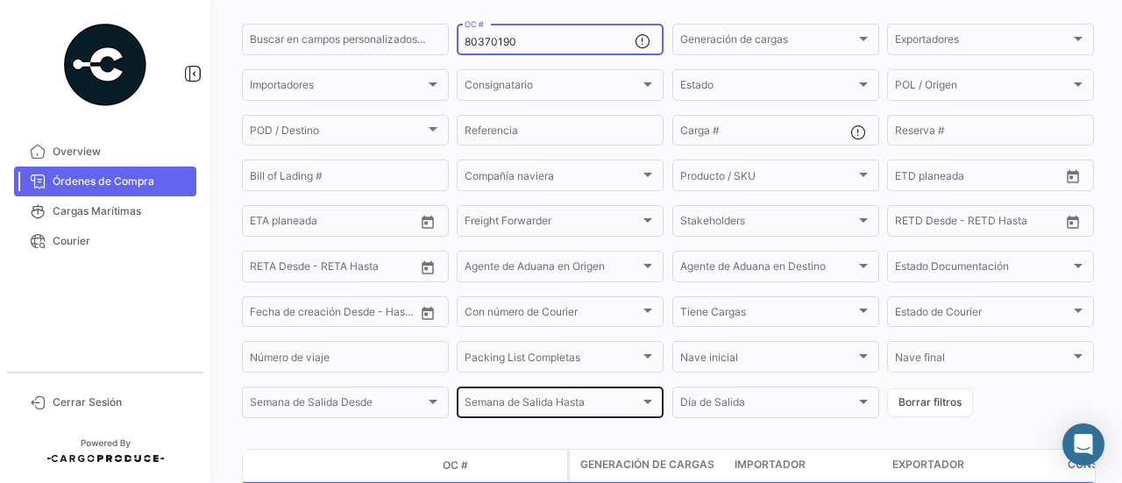
scroll to position [263, 0]
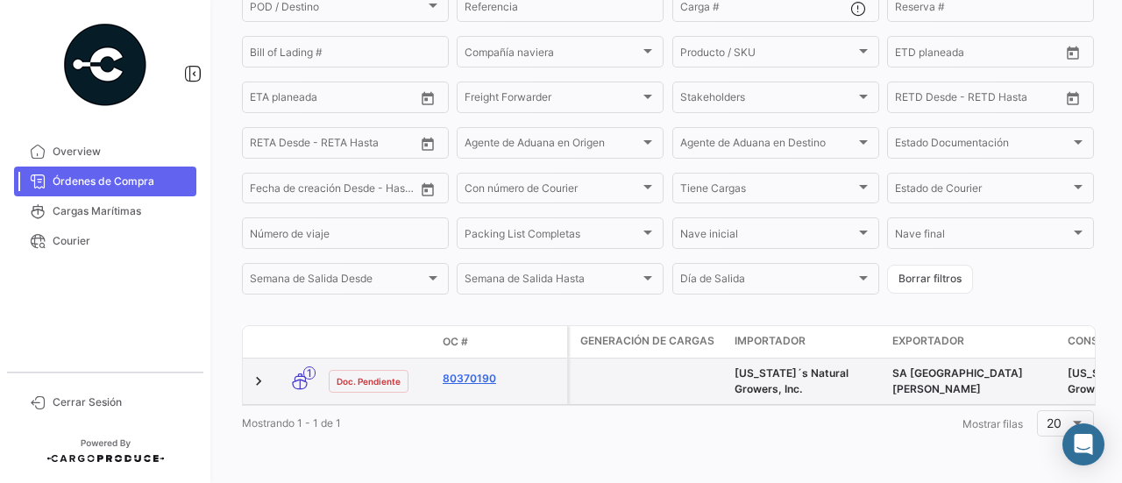
type input "80370190"
click at [463, 380] on link "80370190" at bounding box center [501, 379] width 117 height 16
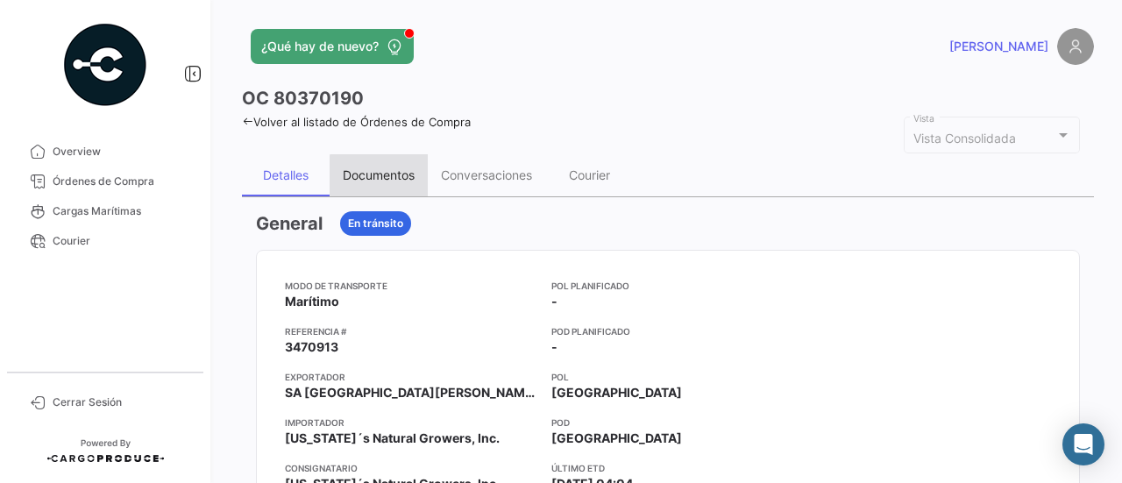
click at [402, 174] on div "Documentos" at bounding box center [379, 174] width 72 height 15
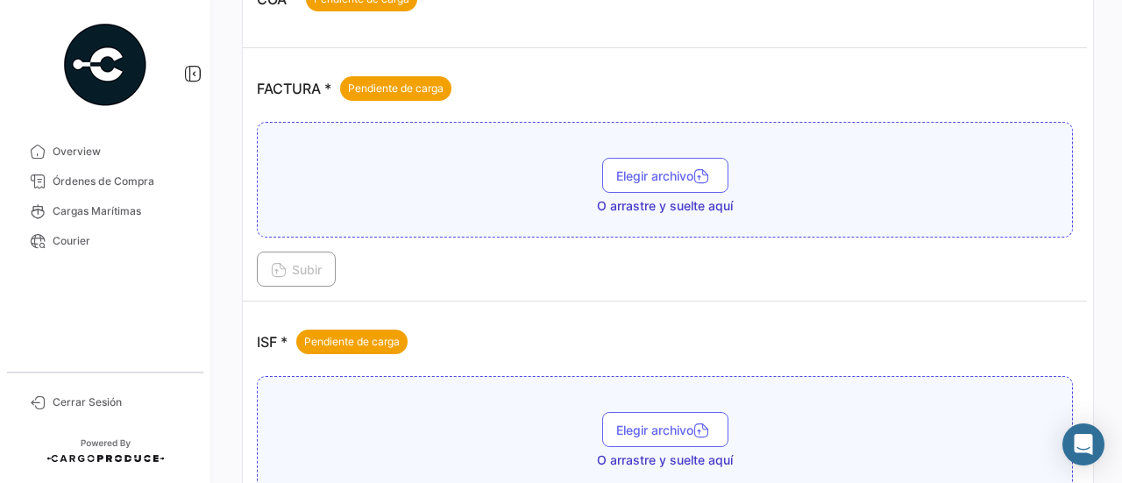
scroll to position [789, 0]
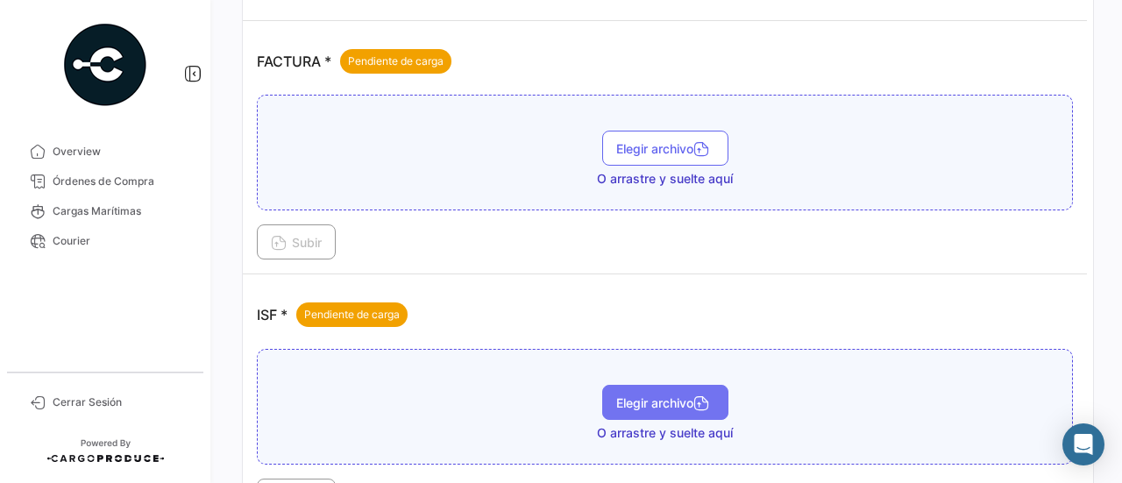
click at [662, 395] on span "Elegir archivo" at bounding box center [665, 402] width 98 height 15
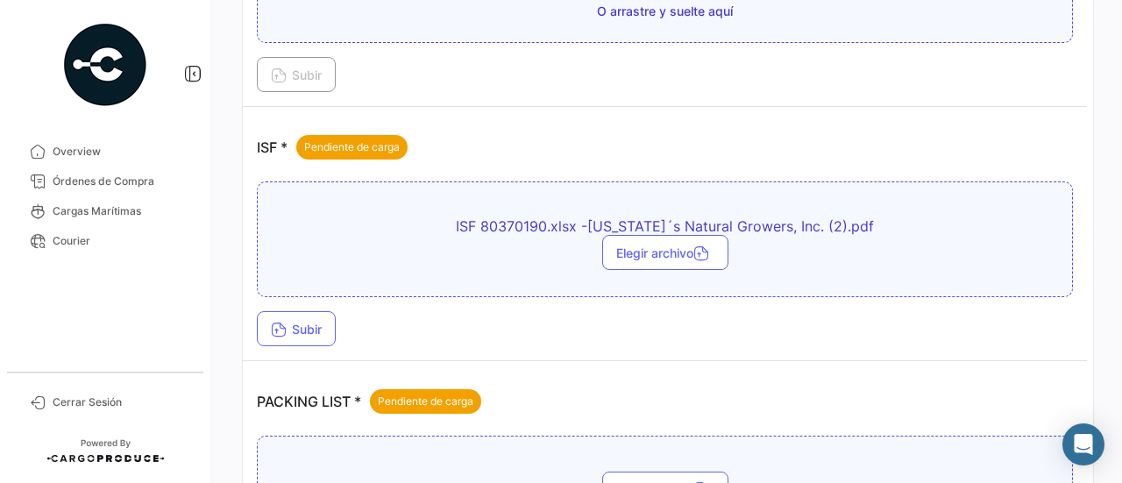
scroll to position [964, 0]
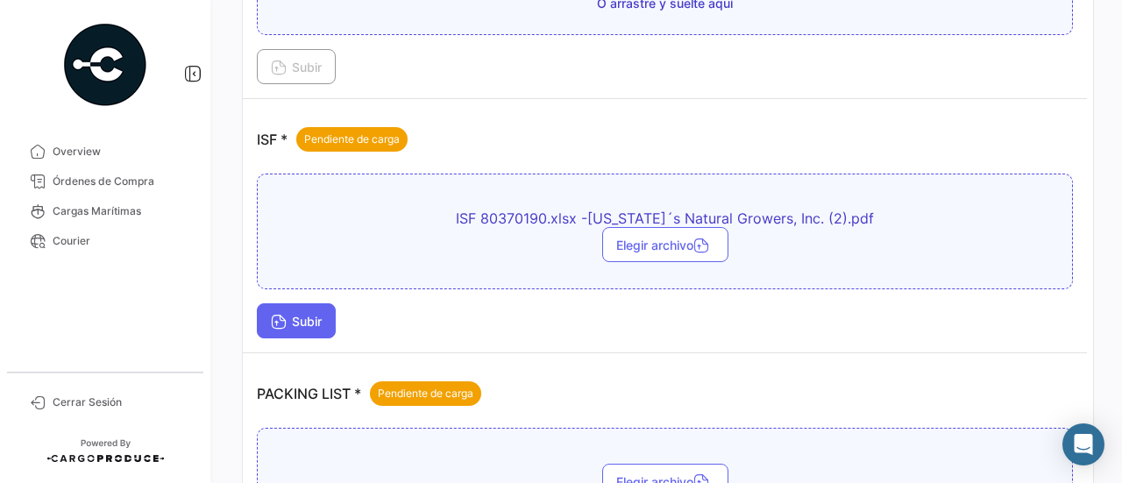
click at [305, 314] on span "Subir" at bounding box center [296, 321] width 51 height 15
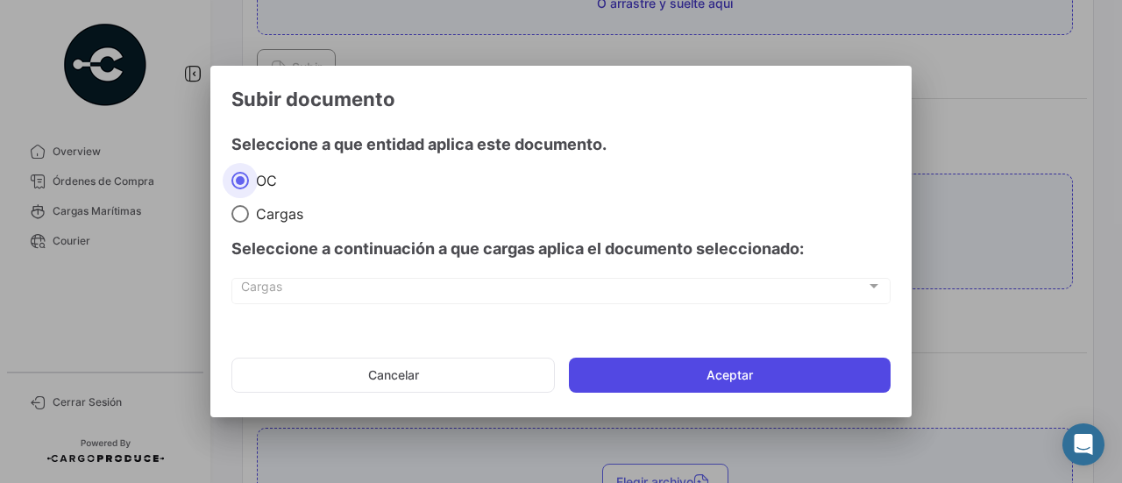
click at [761, 374] on button "Aceptar" at bounding box center [730, 375] width 322 height 35
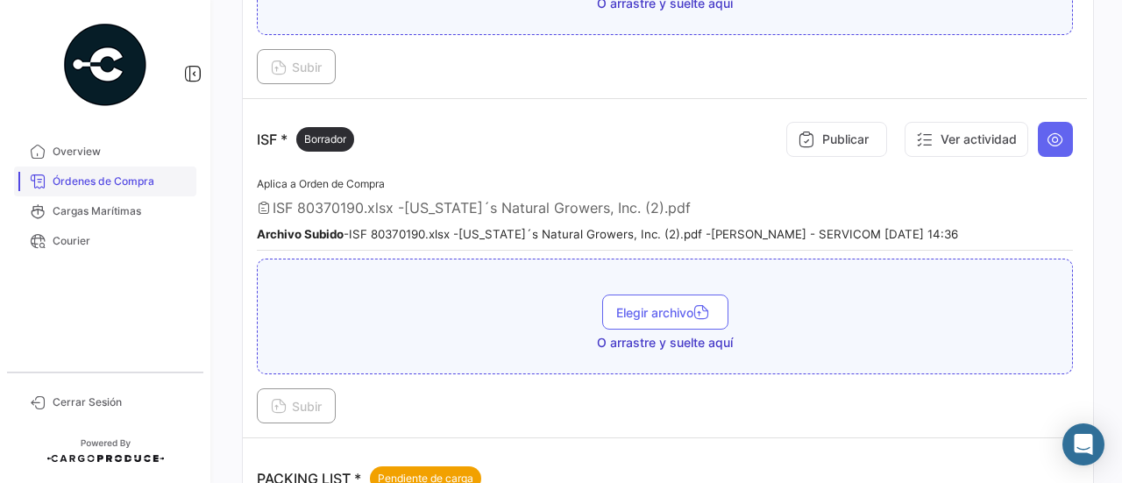
drag, startPoint x: 49, startPoint y: 177, endPoint x: 166, endPoint y: 177, distance: 116.6
click at [49, 177] on link "Órdenes de Compra" at bounding box center [105, 182] width 182 height 30
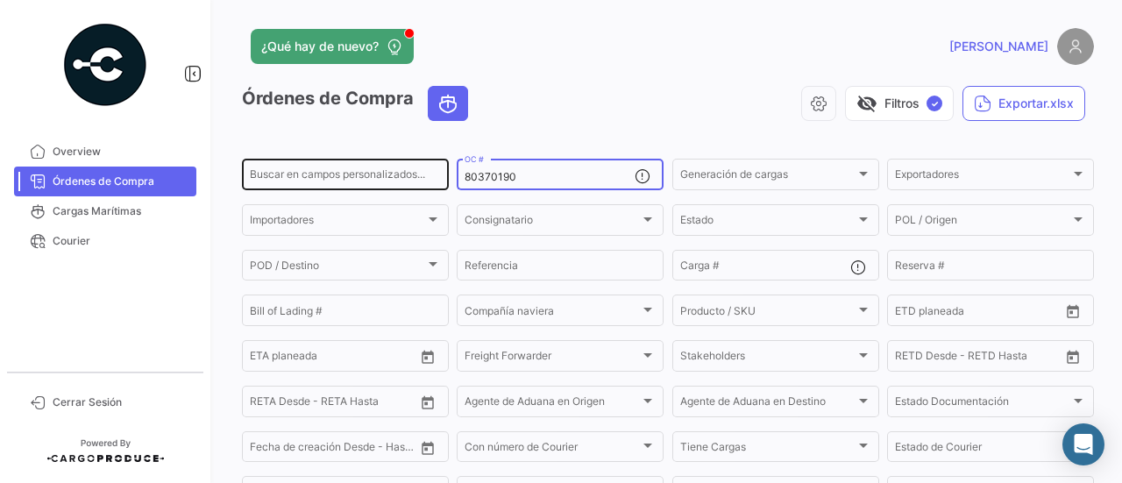
drag, startPoint x: 528, startPoint y: 178, endPoint x: 384, endPoint y: 181, distance: 143.8
click at [0, 0] on div "Buscar en campos personalizados... 80370190 OC # Generación de cargas Generació…" at bounding box center [0, 0] width 0 height 0
paste input "66916"
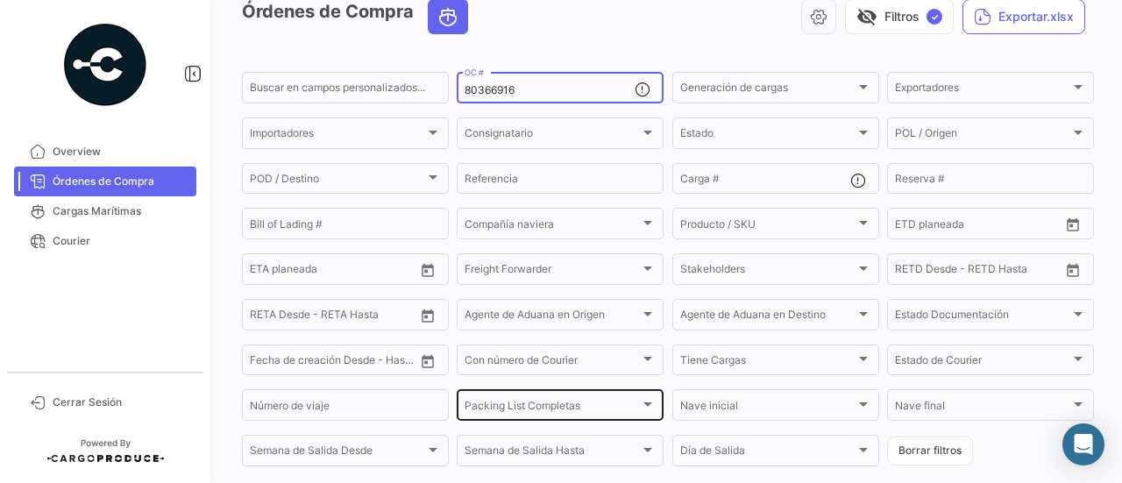
scroll to position [216, 0]
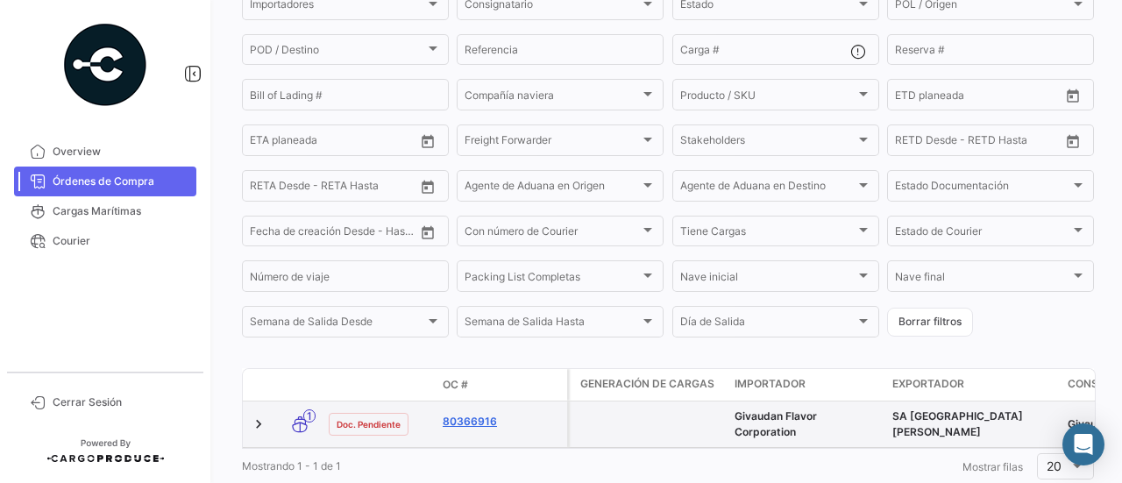
type input "80366916"
click at [457, 429] on link "80366916" at bounding box center [501, 422] width 117 height 16
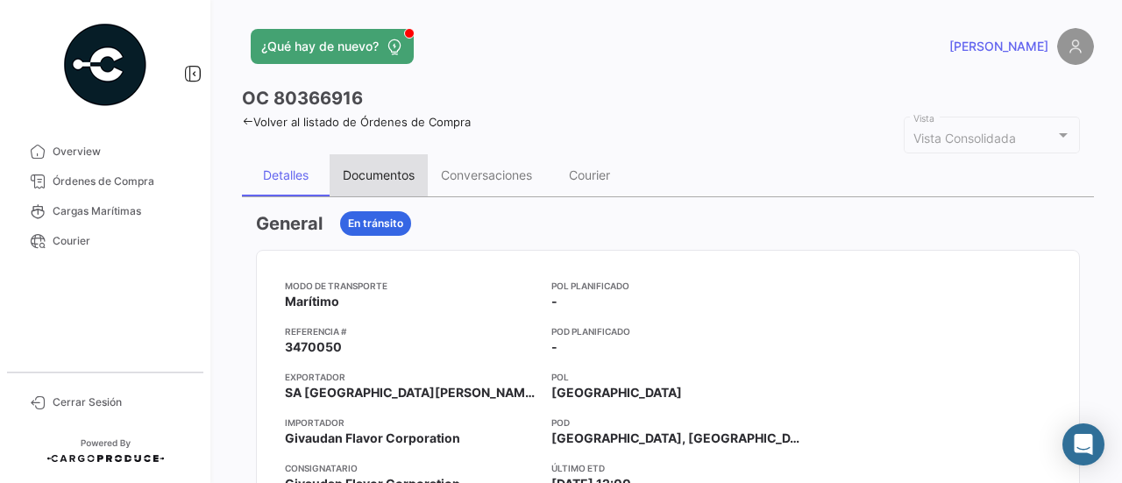
click at [375, 167] on div "Documentos" at bounding box center [379, 174] width 72 height 15
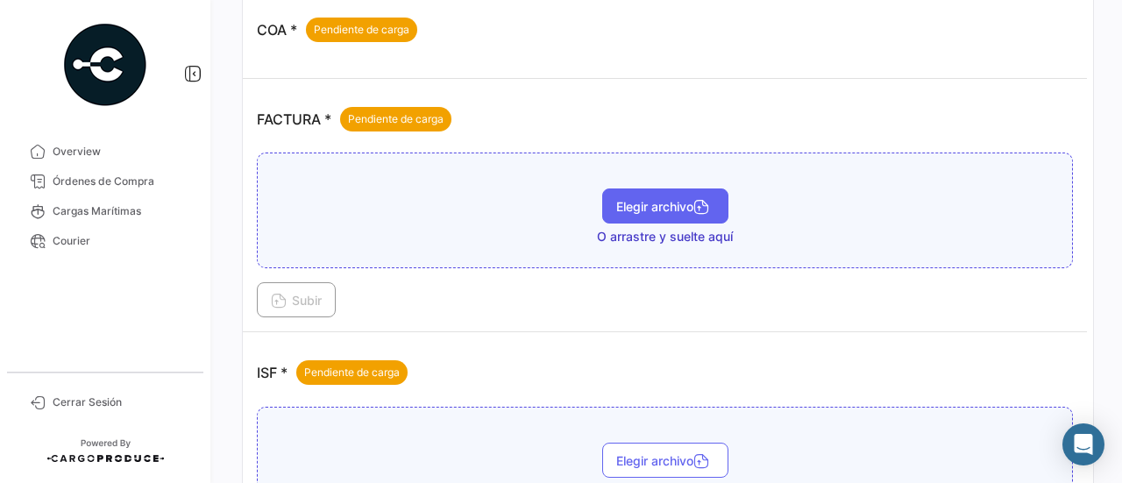
scroll to position [789, 0]
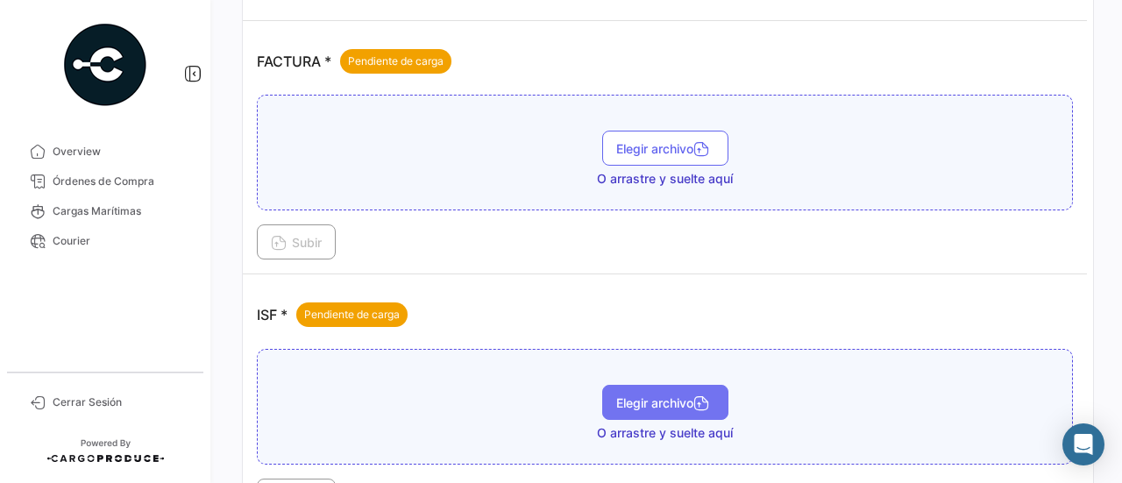
click at [651, 396] on span "Elegir archivo" at bounding box center [665, 402] width 98 height 15
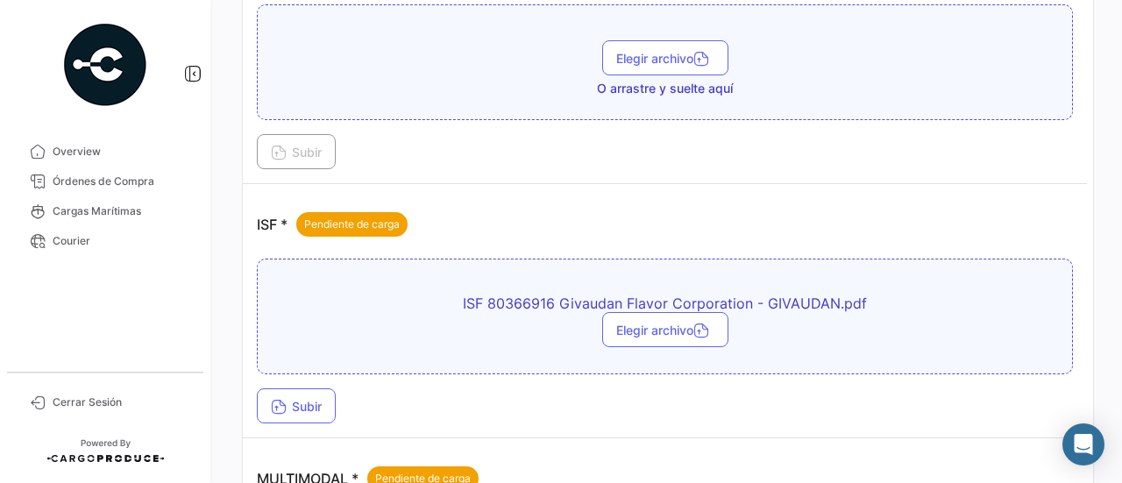
scroll to position [964, 0]
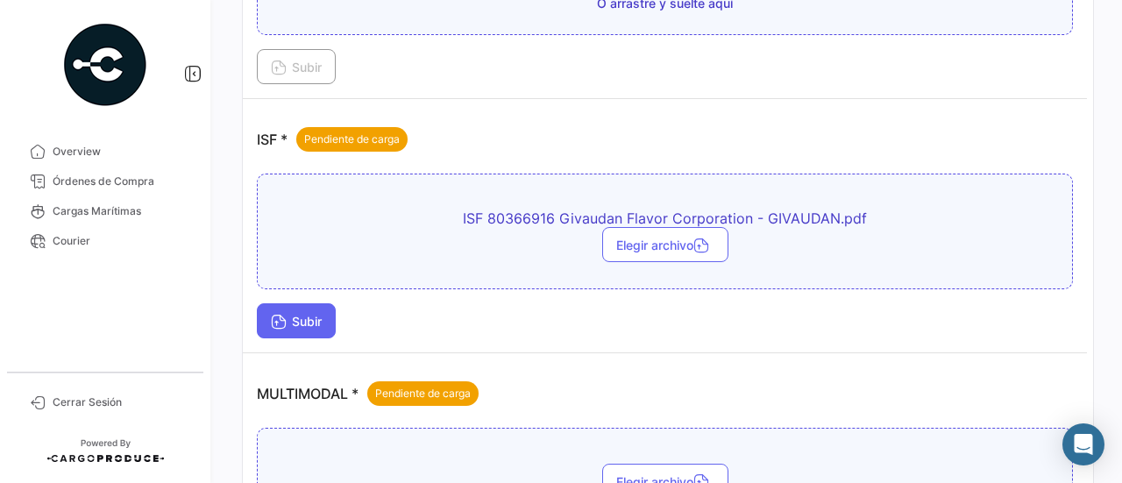
click at [314, 304] on button "Subir" at bounding box center [296, 320] width 79 height 35
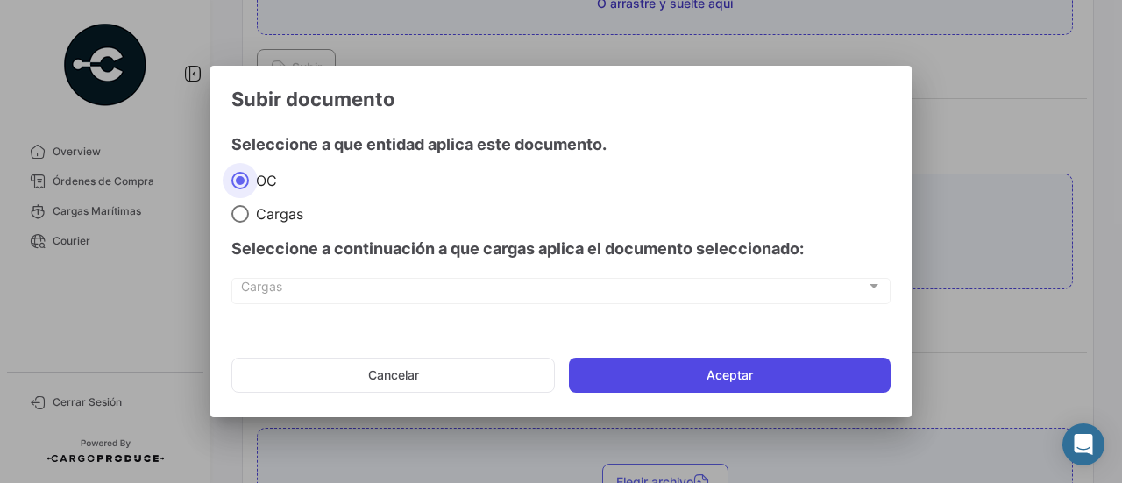
click at [722, 371] on button "Aceptar" at bounding box center [730, 375] width 322 height 35
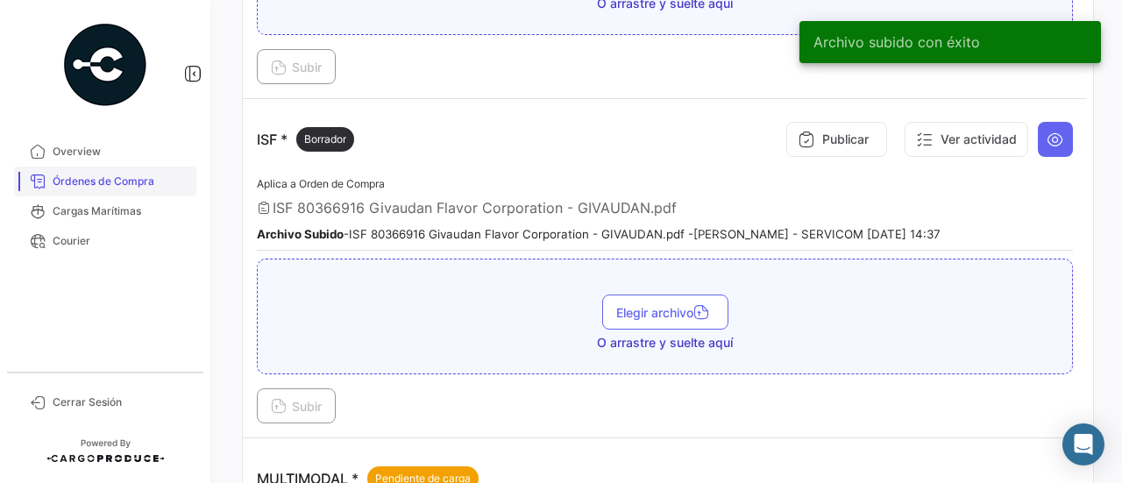
drag, startPoint x: 109, startPoint y: 190, endPoint x: 144, endPoint y: 182, distance: 35.9
click at [109, 190] on link "Órdenes de Compra" at bounding box center [105, 182] width 182 height 30
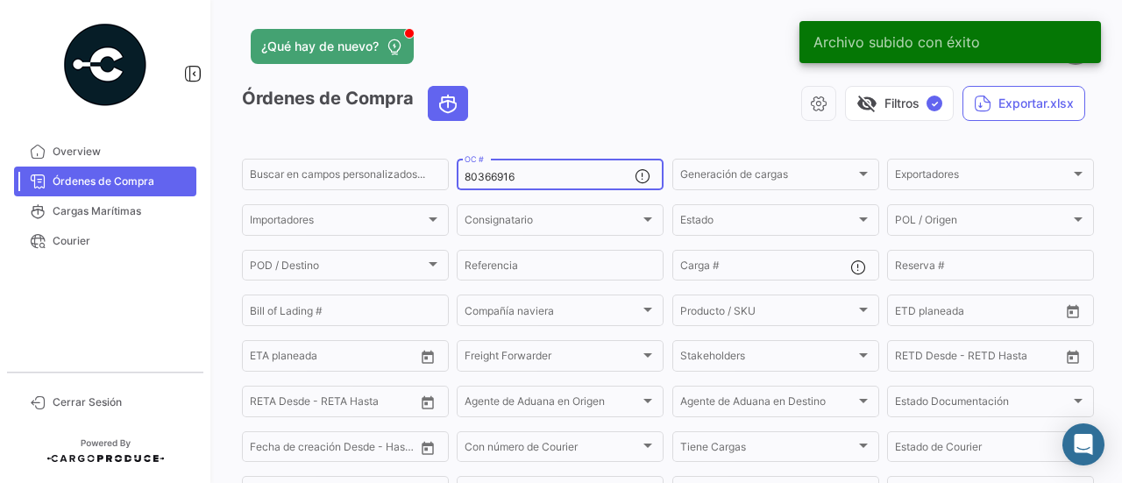
drag, startPoint x: 545, startPoint y: 179, endPoint x: 487, endPoint y: 186, distance: 59.2
click at [487, 186] on div "80366916 OC #" at bounding box center [550, 173] width 170 height 34
type input "8"
paste input "80367455"
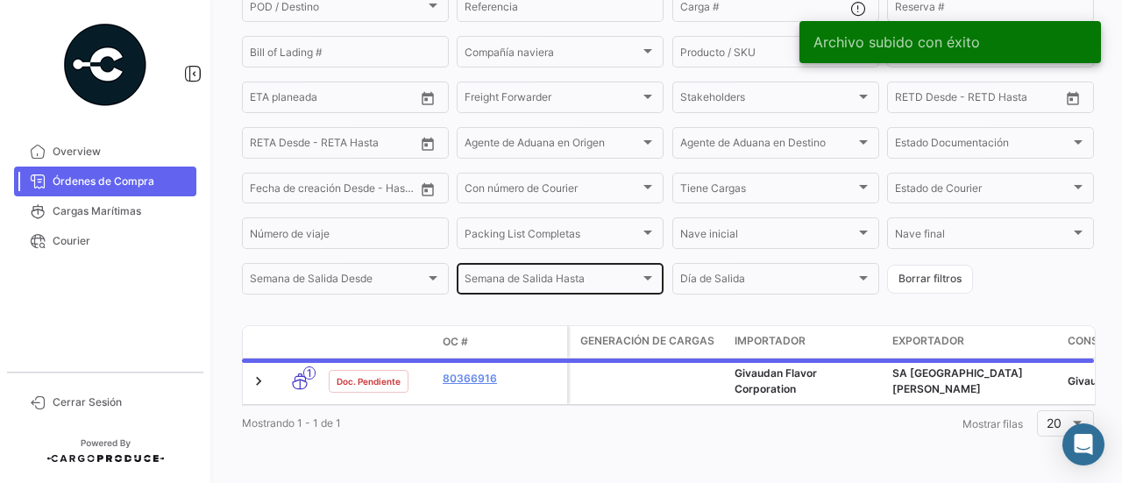
scroll to position [275, 0]
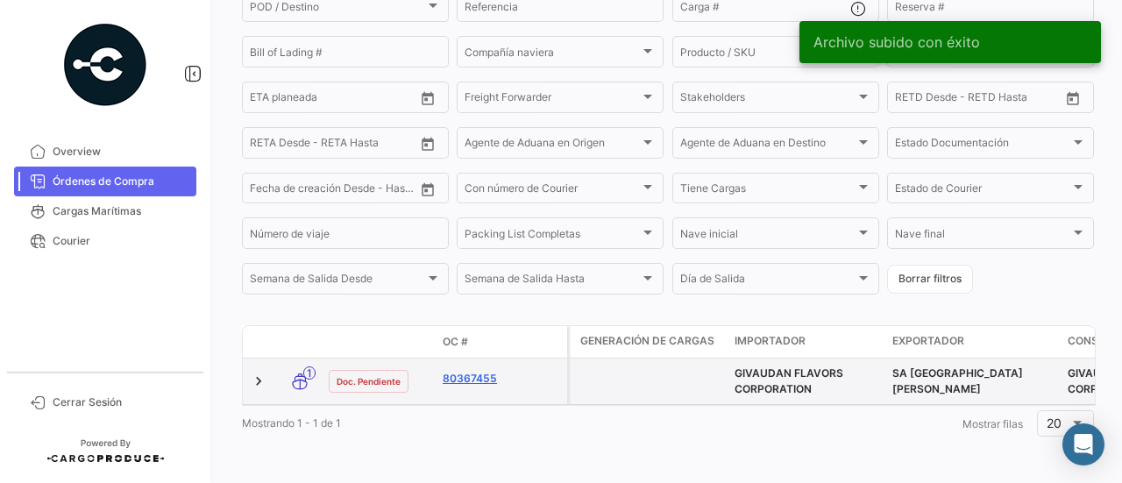
type input "80367455"
click at [472, 371] on link "80367455" at bounding box center [501, 379] width 117 height 16
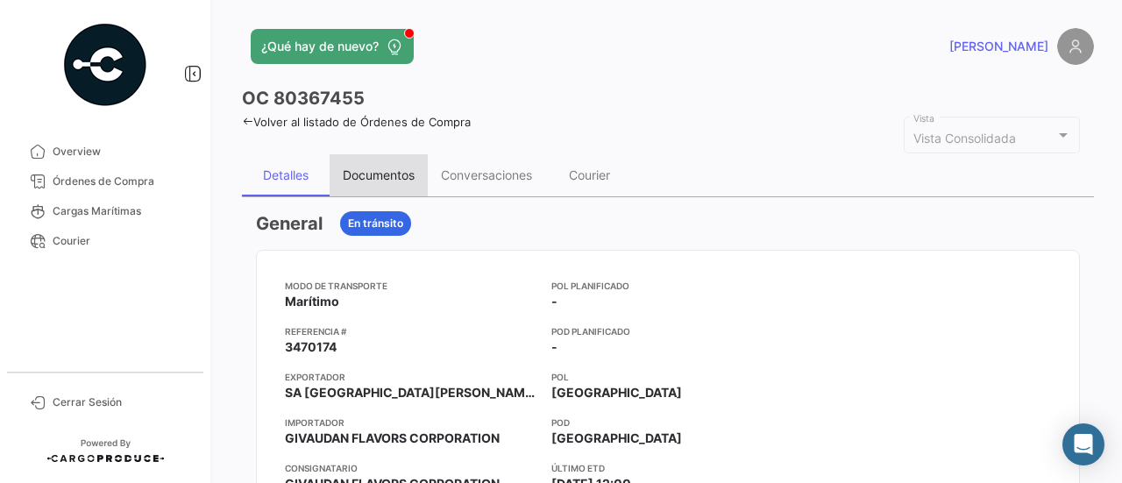
click at [397, 162] on div "Documentos" at bounding box center [379, 175] width 98 height 42
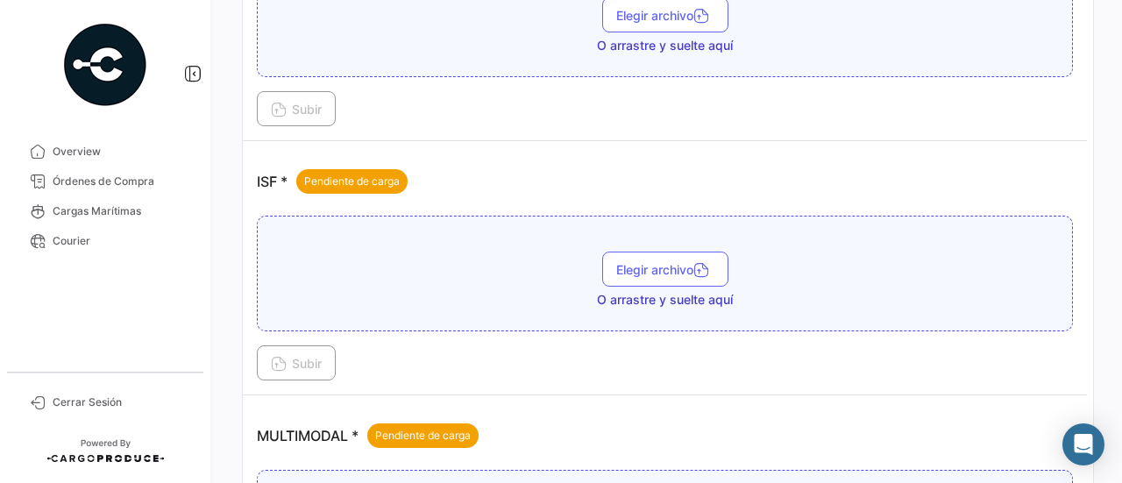
scroll to position [964, 0]
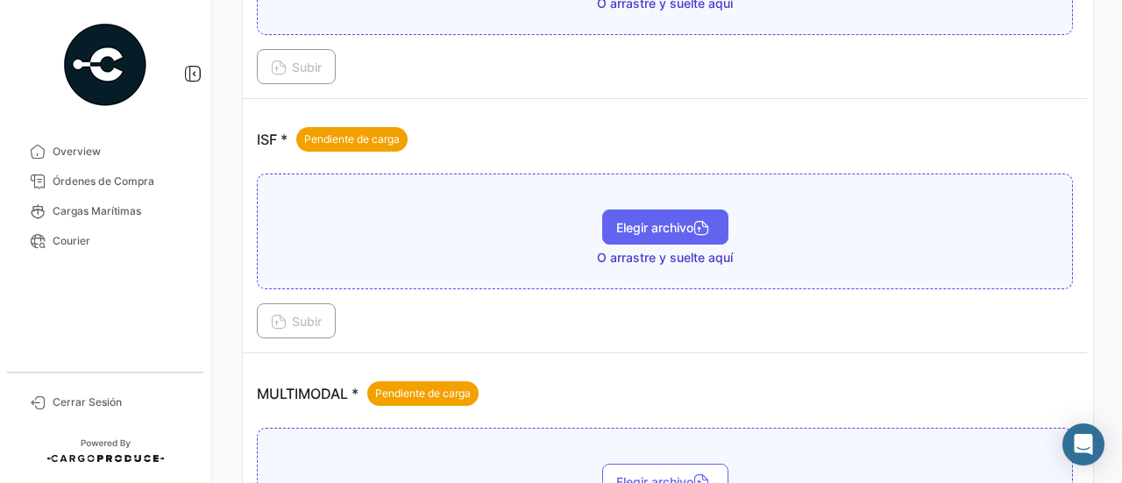
click at [644, 225] on span "Elegir archivo" at bounding box center [665, 227] width 98 height 15
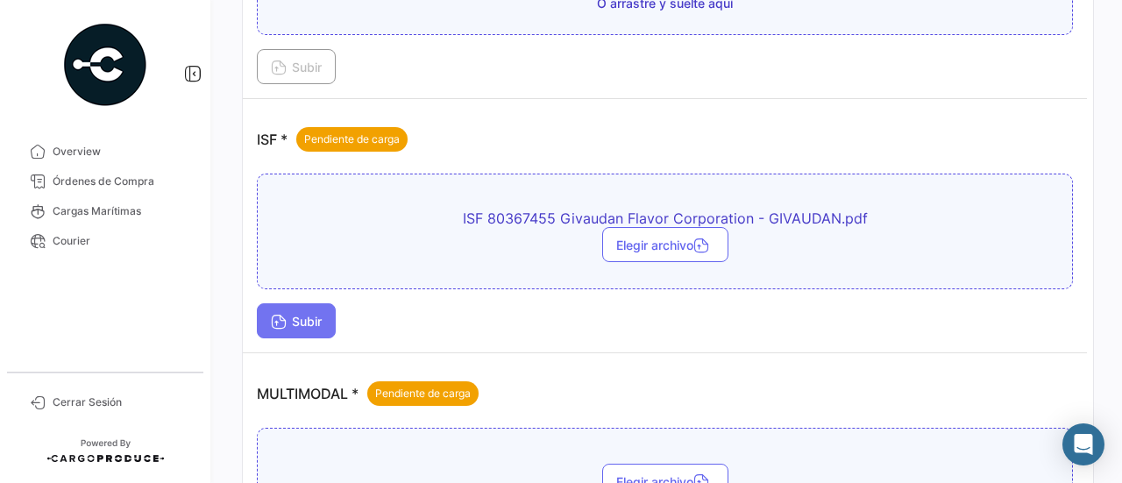
click at [322, 315] on span "Subir" at bounding box center [296, 321] width 51 height 15
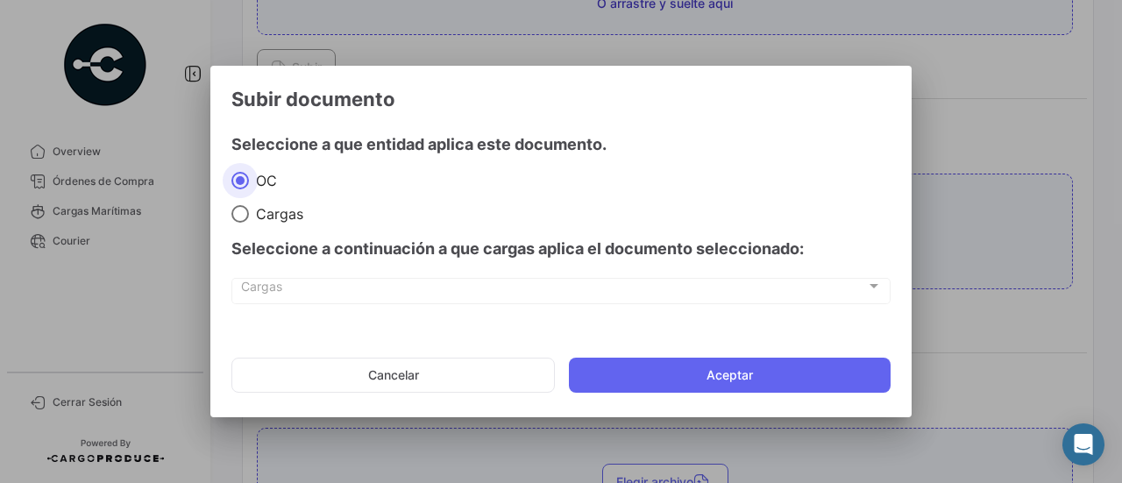
click at [719, 355] on mat-dialog-actions "Cancelar Aceptar" at bounding box center [560, 375] width 659 height 60
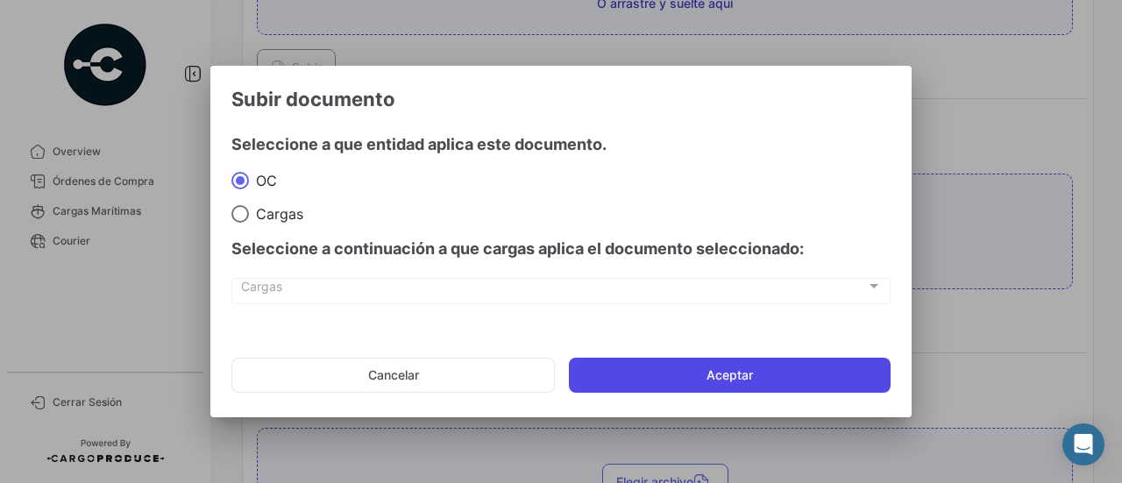
click at [723, 365] on button "Aceptar" at bounding box center [730, 375] width 322 height 35
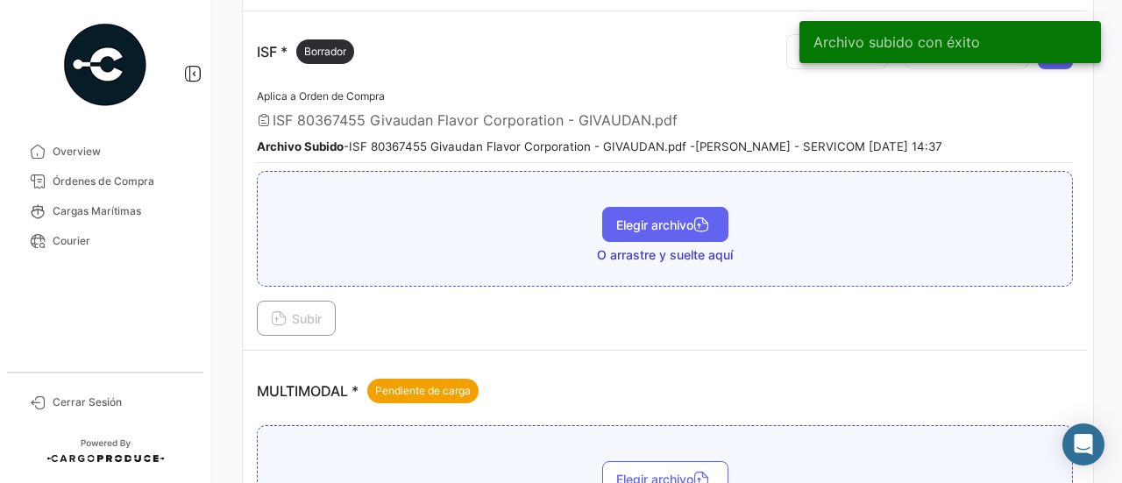
scroll to position [1140, 0]
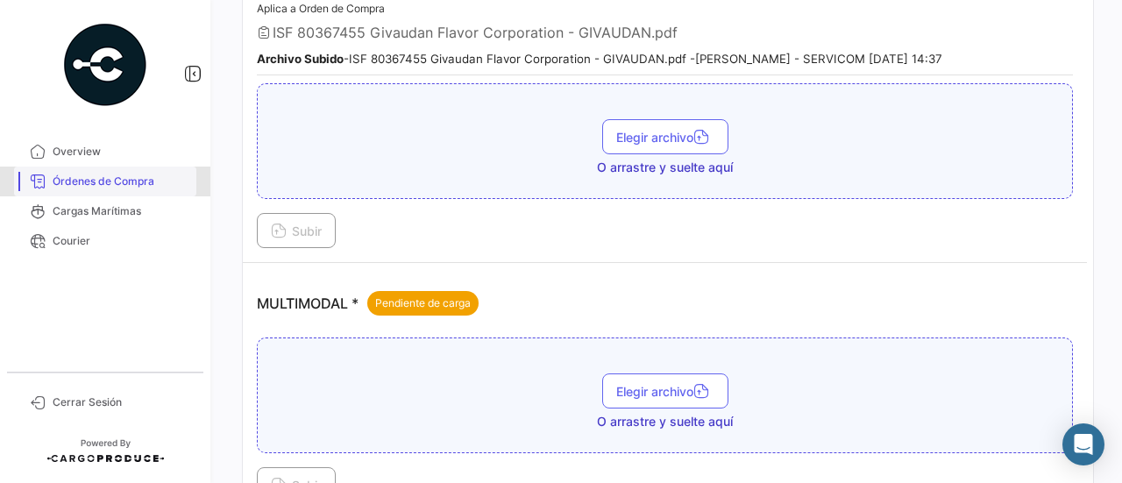
click at [161, 175] on span "Órdenes de Compra" at bounding box center [121, 182] width 137 height 16
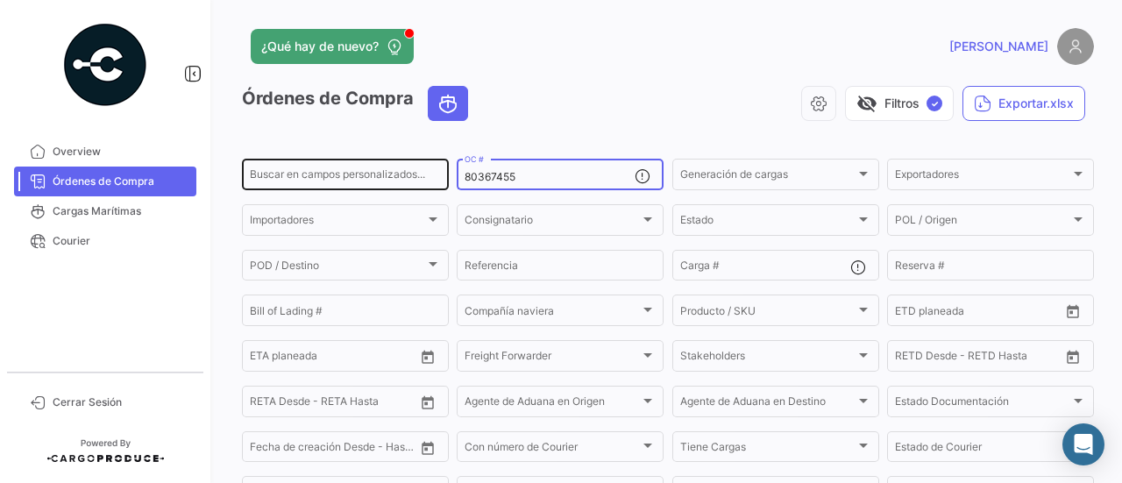
drag, startPoint x: 554, startPoint y: 176, endPoint x: 422, endPoint y: 185, distance: 132.7
click at [0, 0] on div "Buscar en campos personalizados... 80367455 OC # Generación de cargas Generació…" at bounding box center [0, 0] width 0 height 0
paste input "7029"
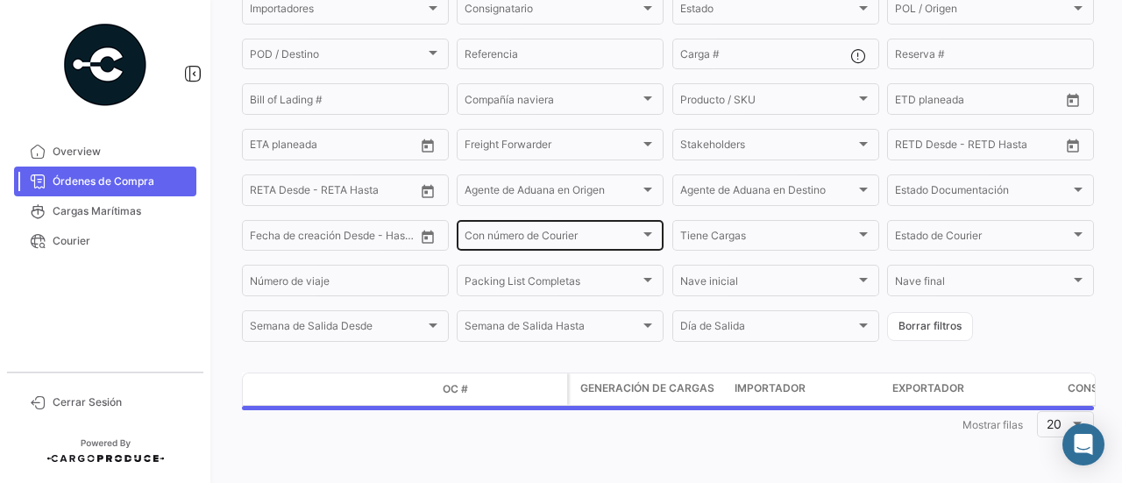
scroll to position [216, 0]
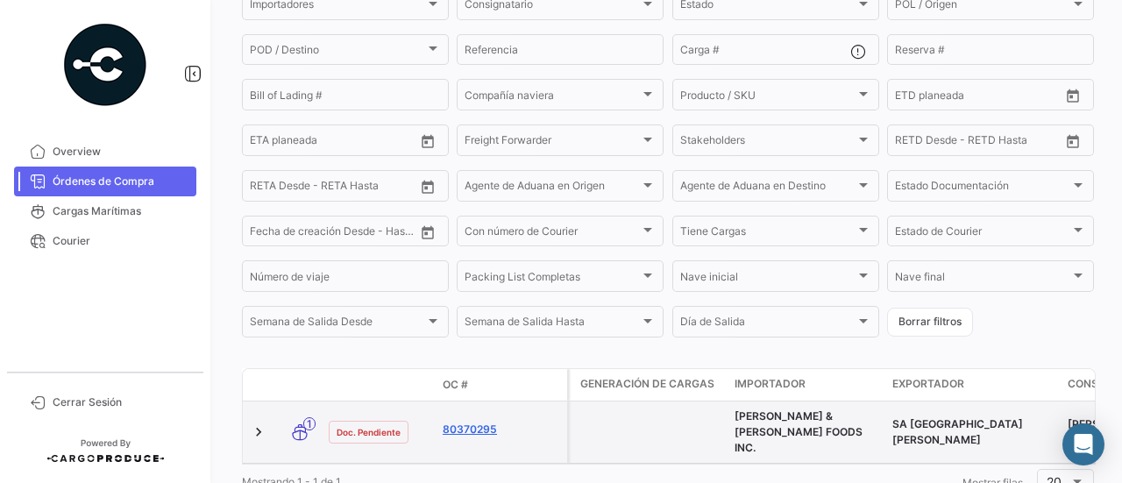
type input "80370295"
click at [470, 430] on link "80370295" at bounding box center [501, 430] width 117 height 16
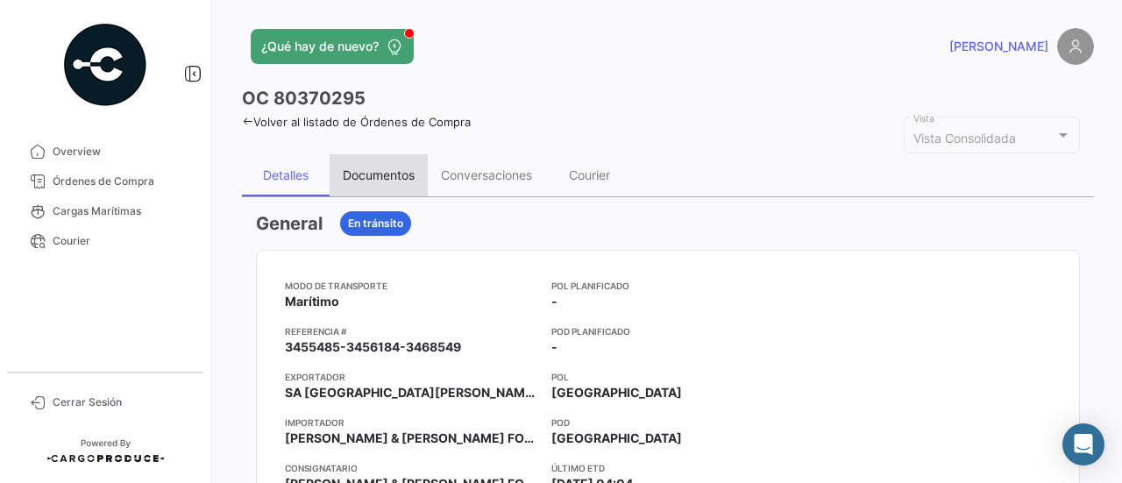
click at [410, 187] on div "Documentos" at bounding box center [379, 175] width 98 height 42
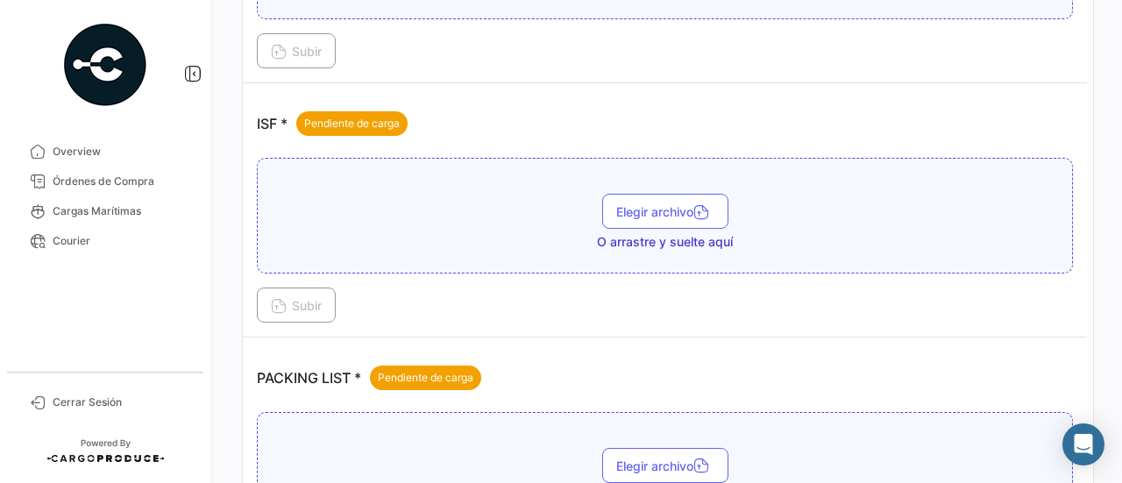
scroll to position [964, 0]
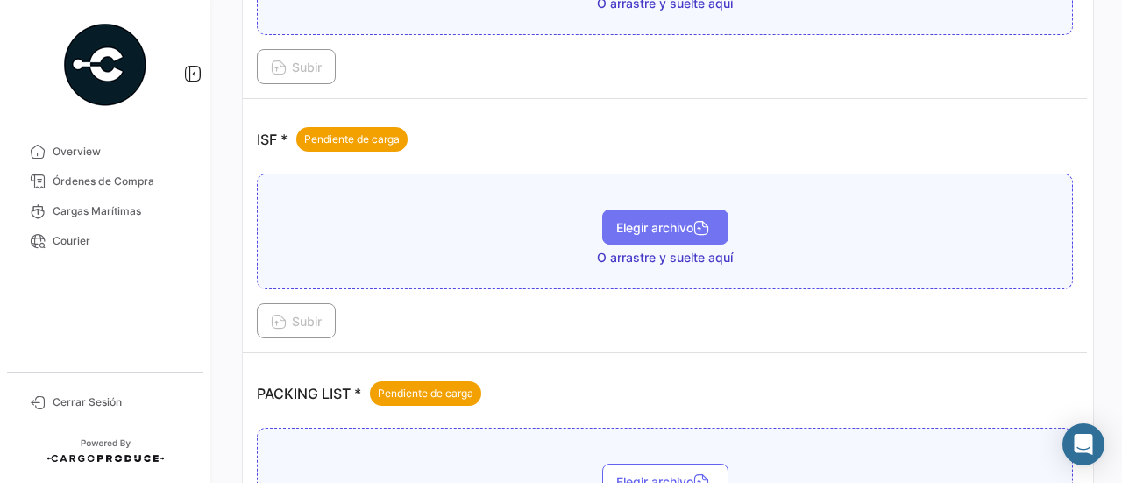
click at [672, 225] on span "Elegir archivo" at bounding box center [665, 227] width 98 height 15
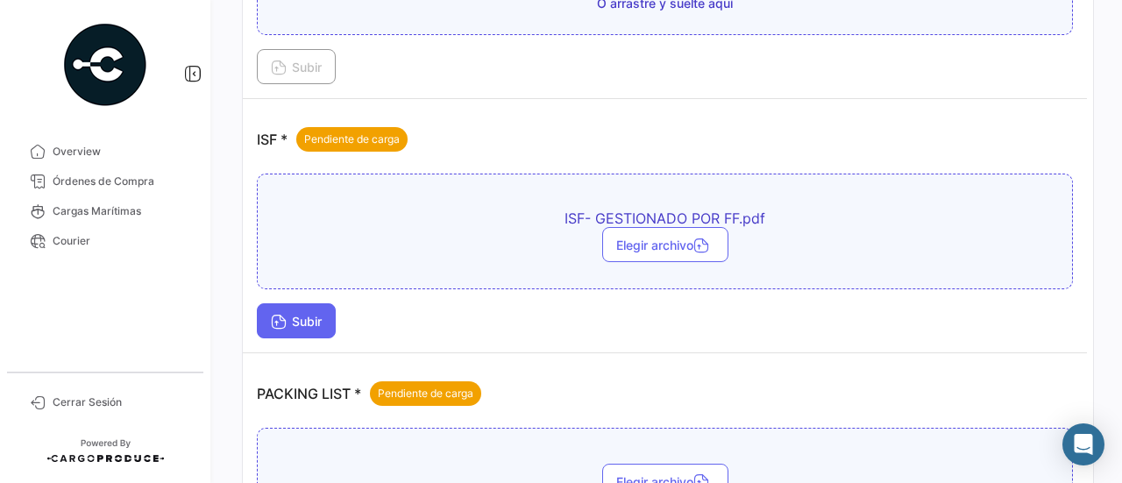
click at [302, 326] on button "Subir" at bounding box center [296, 320] width 79 height 35
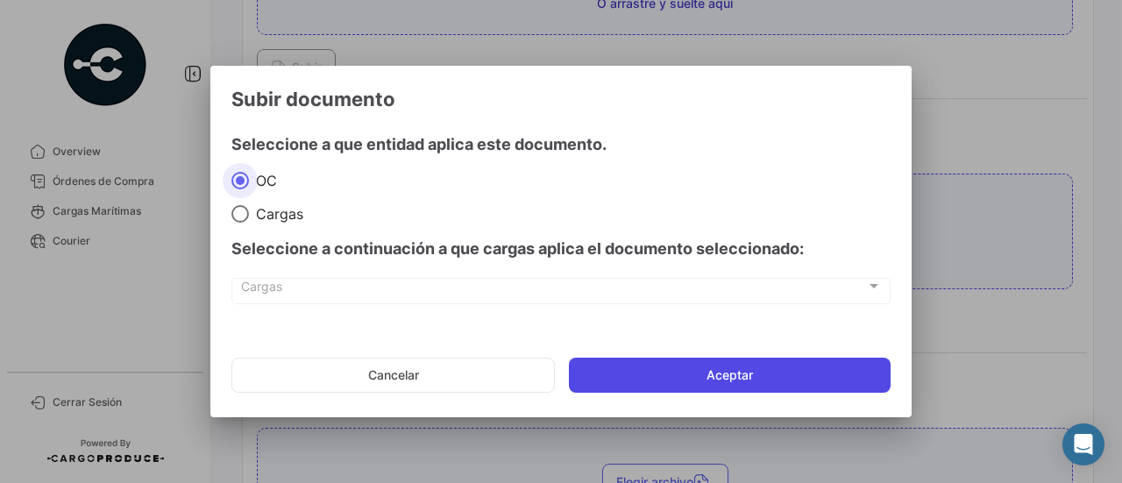
click at [692, 388] on button "Aceptar" at bounding box center [730, 375] width 322 height 35
